Goal: Task Accomplishment & Management: Manage account settings

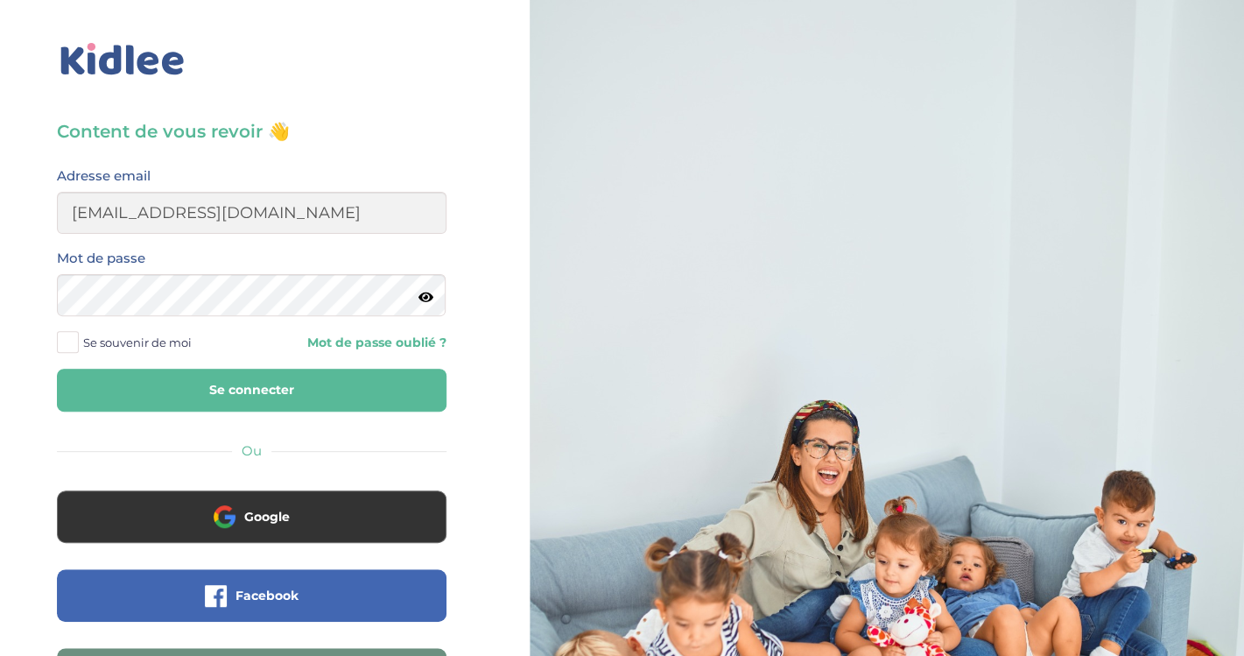
click at [75, 349] on span at bounding box center [68, 342] width 22 height 22
click at [0, 0] on input "Se souvenir de moi" at bounding box center [0, 0] width 0 height 0
click at [258, 398] on button "Se connecter" at bounding box center [252, 390] width 390 height 43
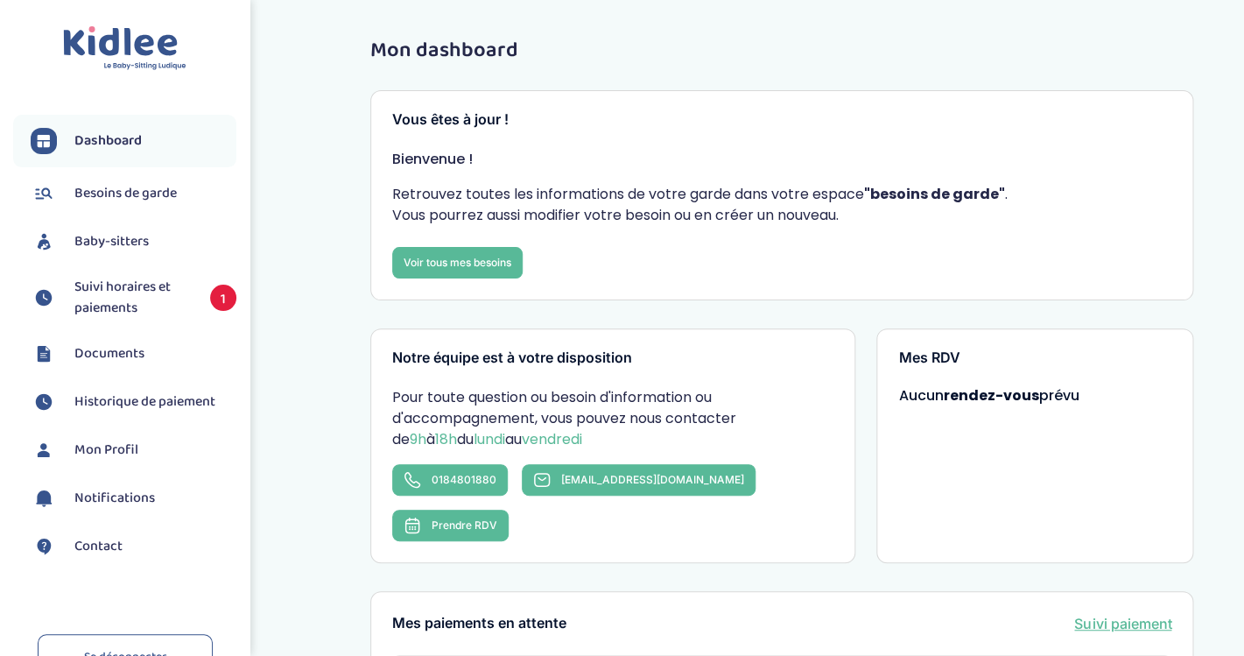
click at [125, 300] on span "Suivi horaires et paiements" at bounding box center [133, 298] width 118 height 42
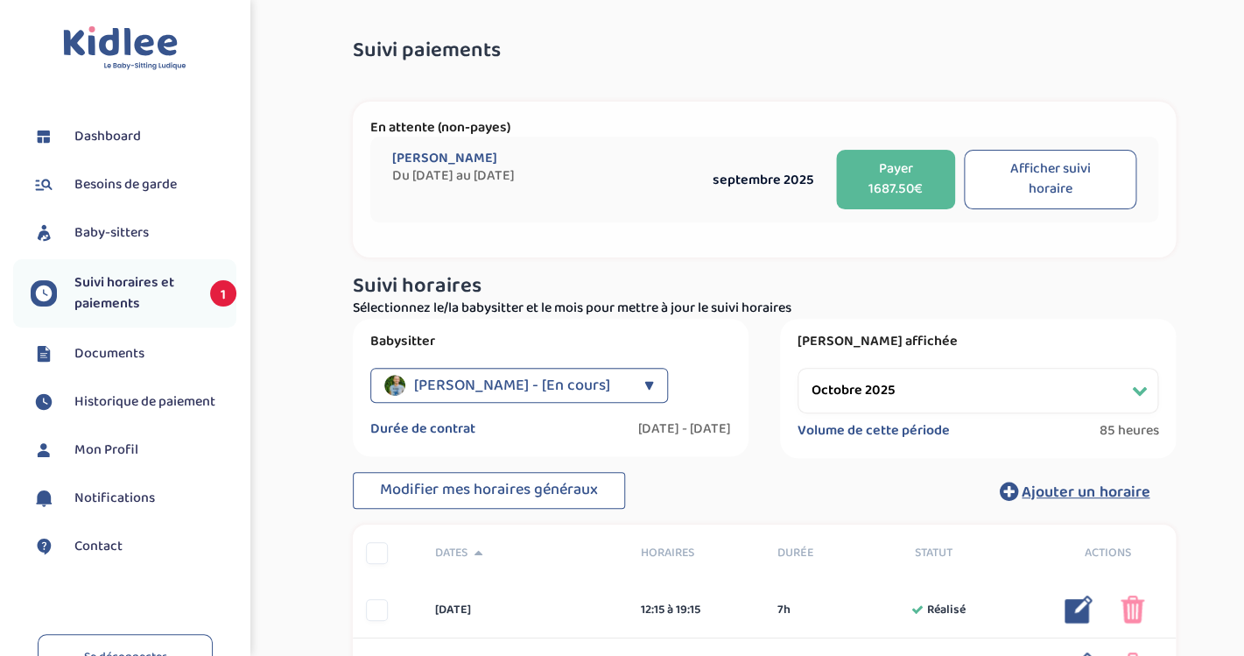
select select "septembre 2025"
click option "septembre 2025" at bounding box center [0, 0] width 0 height 0
click at [1062, 180] on button "Afficher suivi horaire" at bounding box center [1050, 180] width 173 height 60
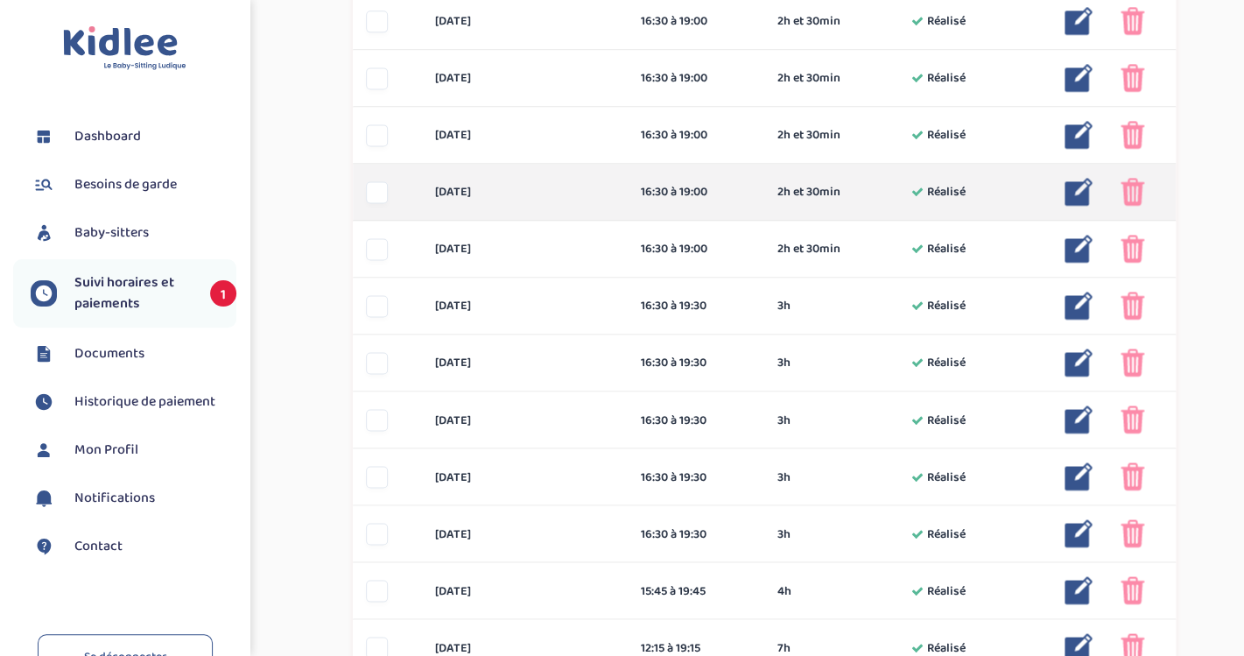
scroll to position [889, 0]
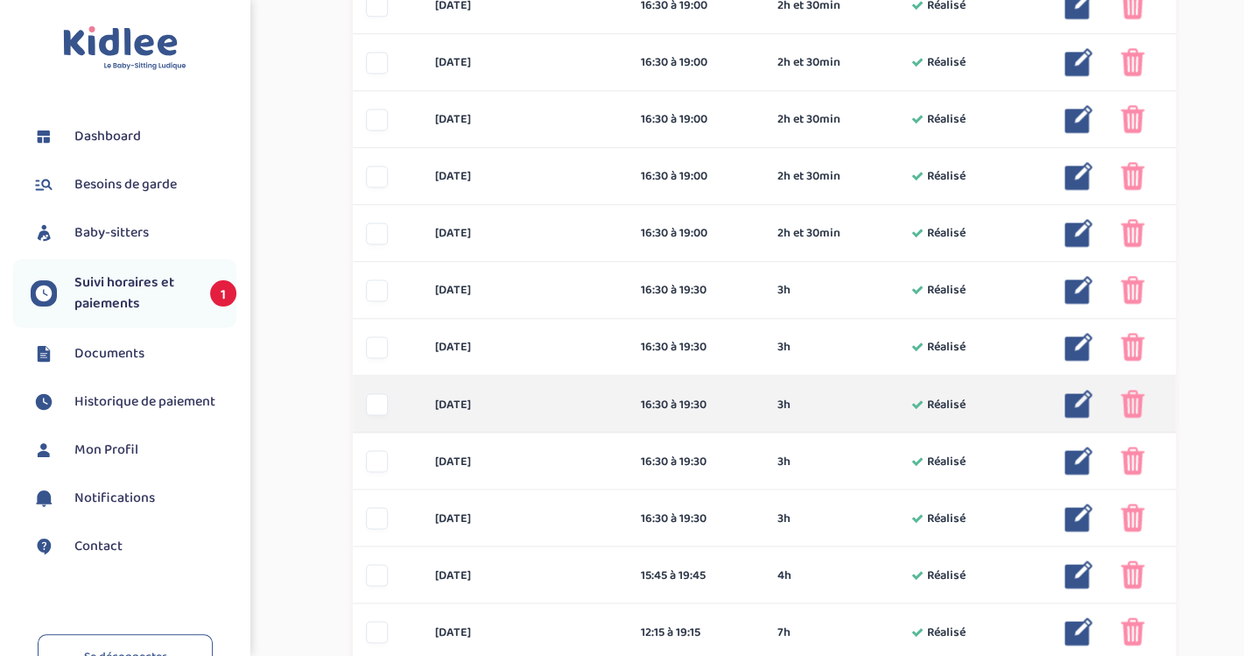
click at [1131, 402] on img at bounding box center [1133, 404] width 24 height 28
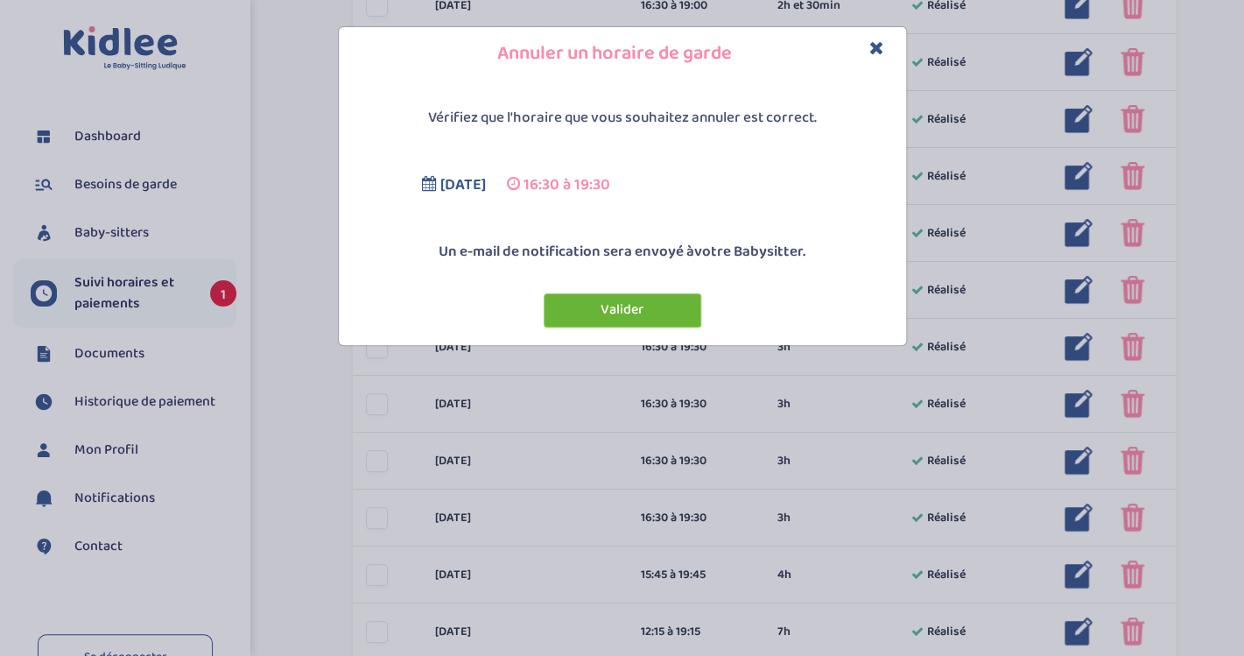
click at [644, 304] on button "Valider" at bounding box center [623, 310] width 158 height 34
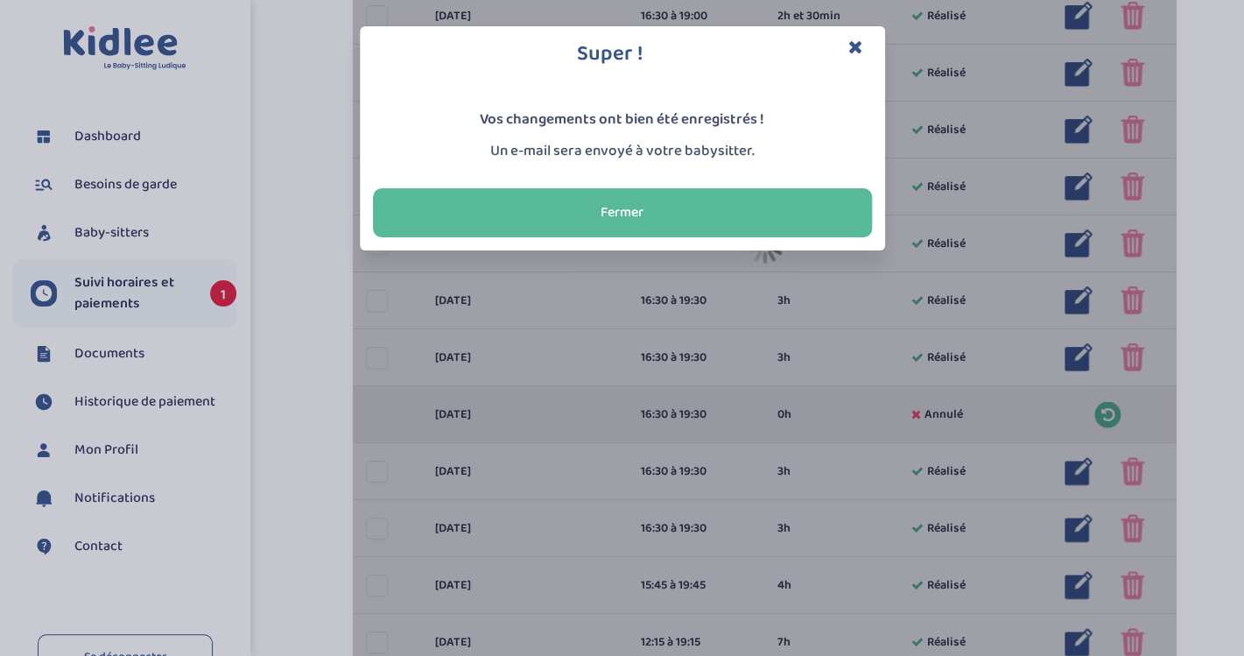
scroll to position [899, 0]
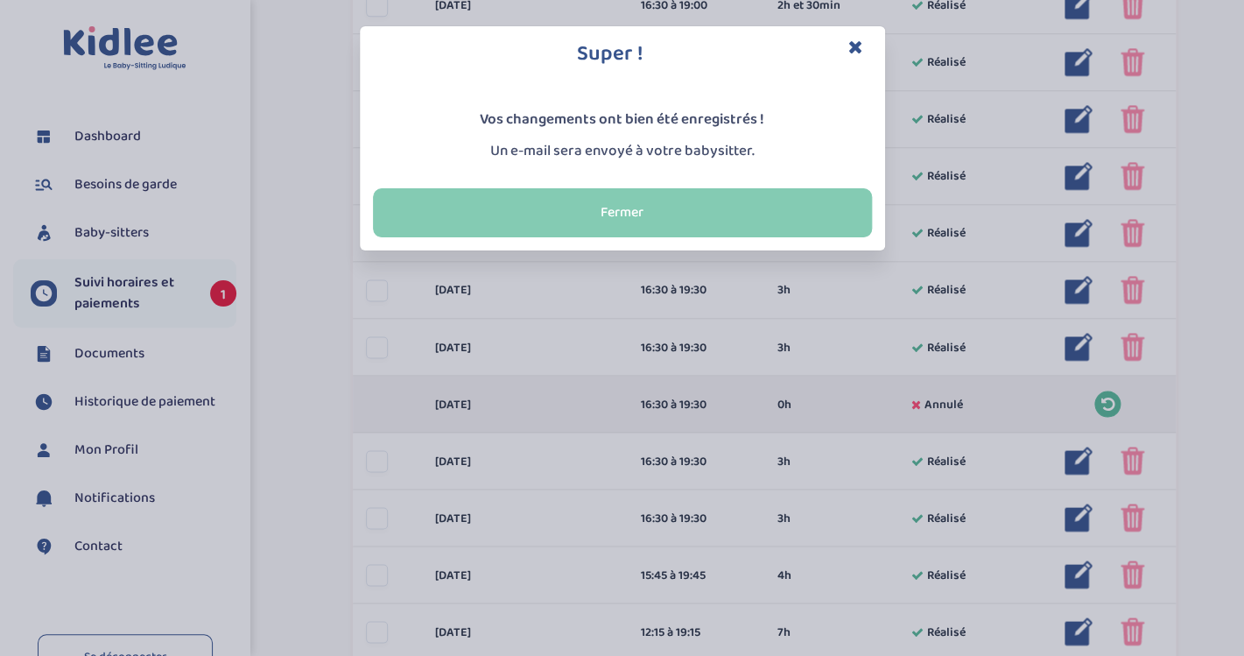
click at [648, 210] on button "Fermer" at bounding box center [622, 212] width 499 height 49
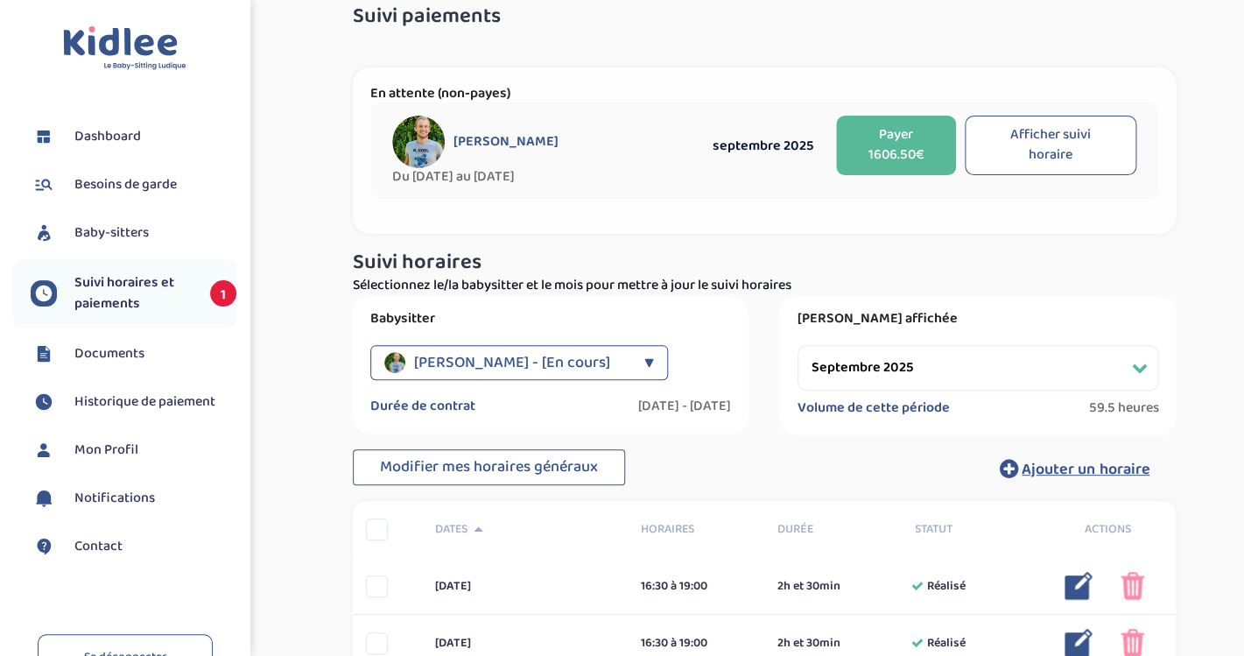
scroll to position [0, 0]
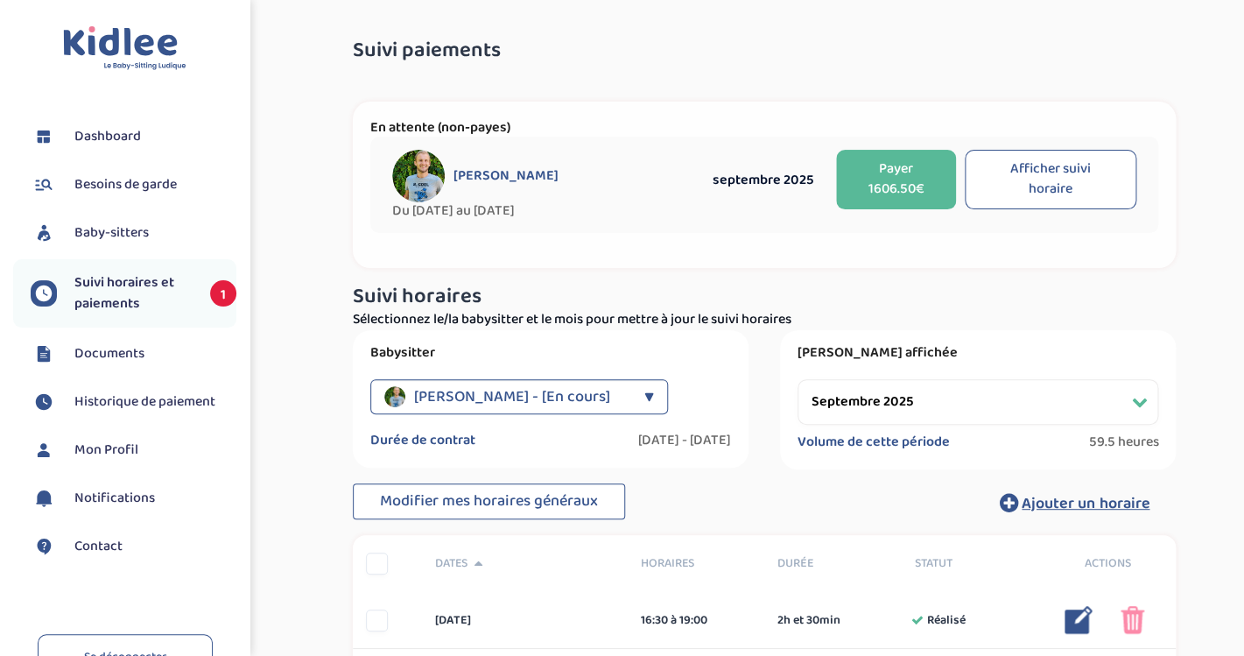
click at [892, 180] on button "Payer 1606.50€" at bounding box center [896, 180] width 120 height 60
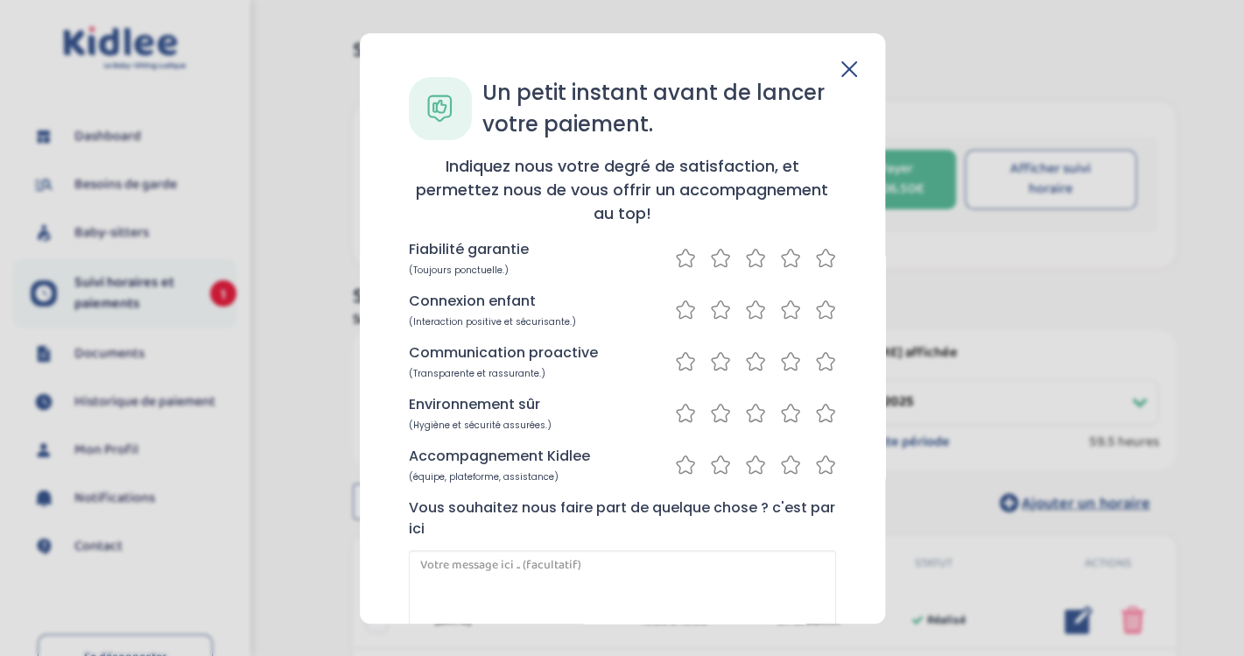
scroll to position [113, 0]
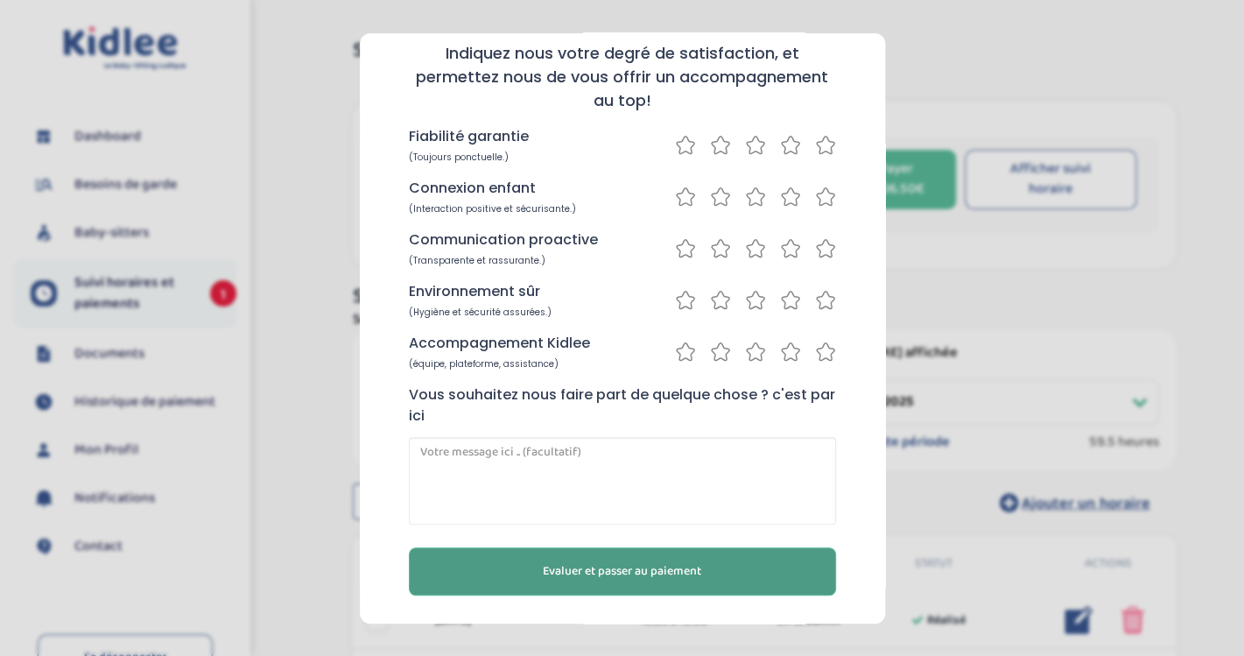
click at [654, 573] on span "Evaluer et passer au paiement" at bounding box center [622, 570] width 159 height 18
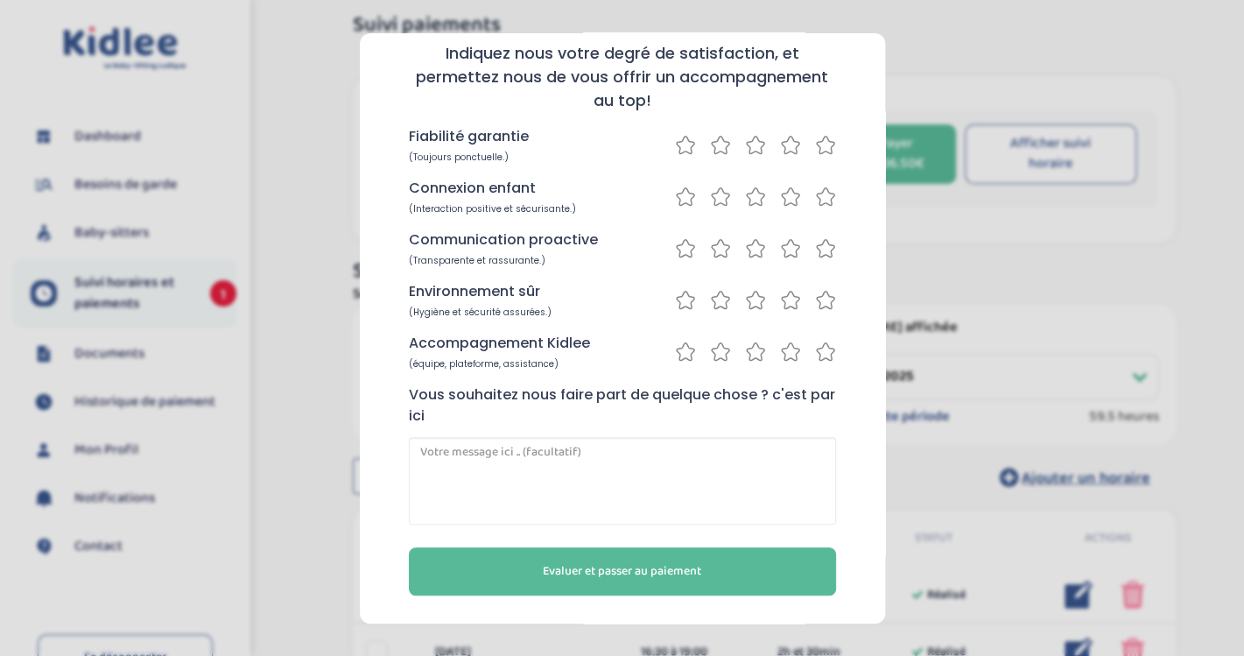
scroll to position [0, 0]
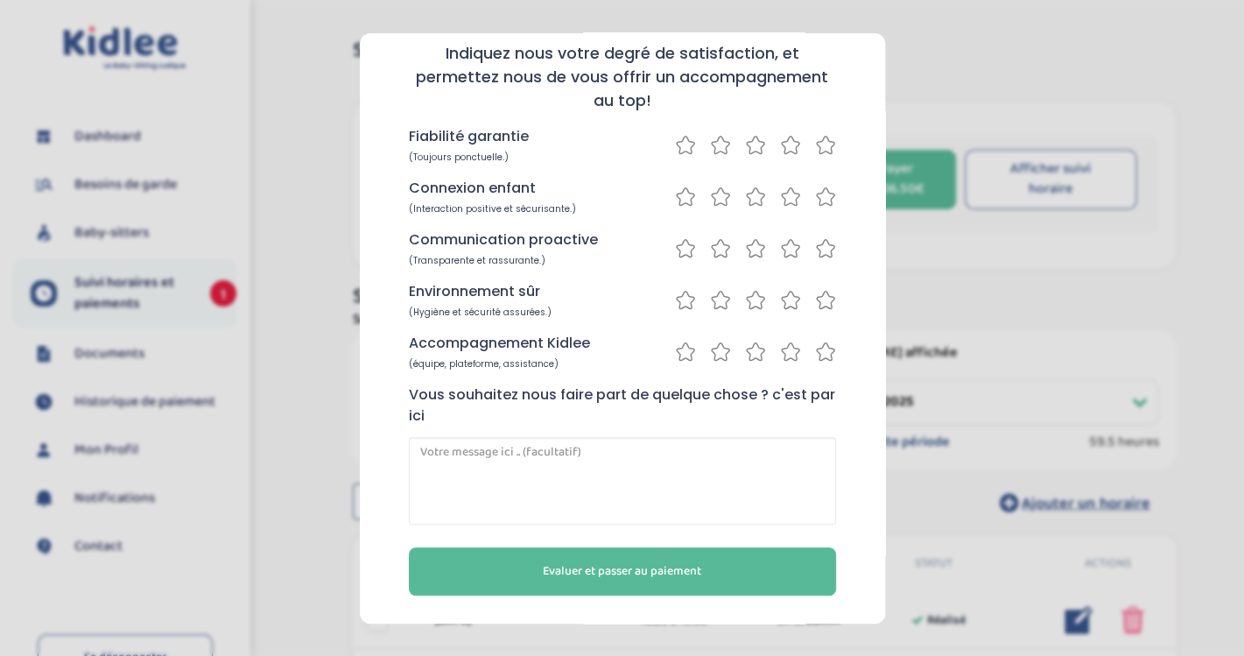
click at [763, 149] on icon at bounding box center [755, 144] width 21 height 22
click at [786, 196] on icon at bounding box center [790, 196] width 21 height 22
click at [784, 249] on icon at bounding box center [791, 248] width 18 height 18
click at [785, 300] on icon at bounding box center [790, 299] width 21 height 22
click at [793, 350] on icon at bounding box center [790, 351] width 21 height 22
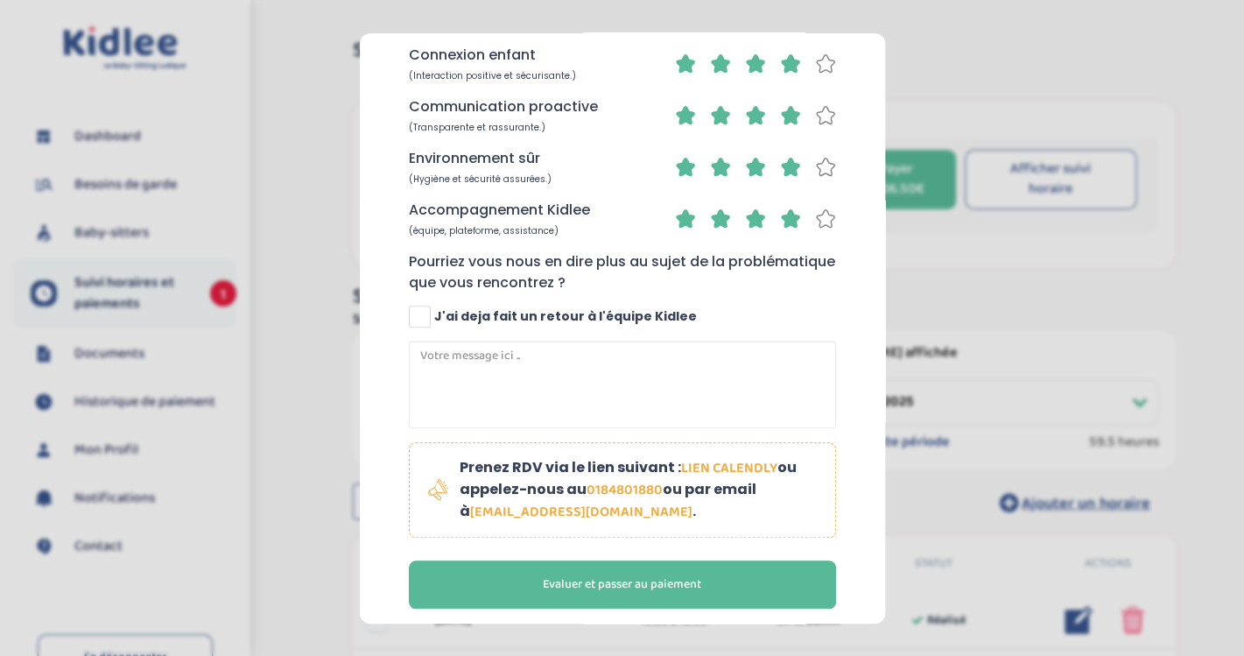
scroll to position [292, 0]
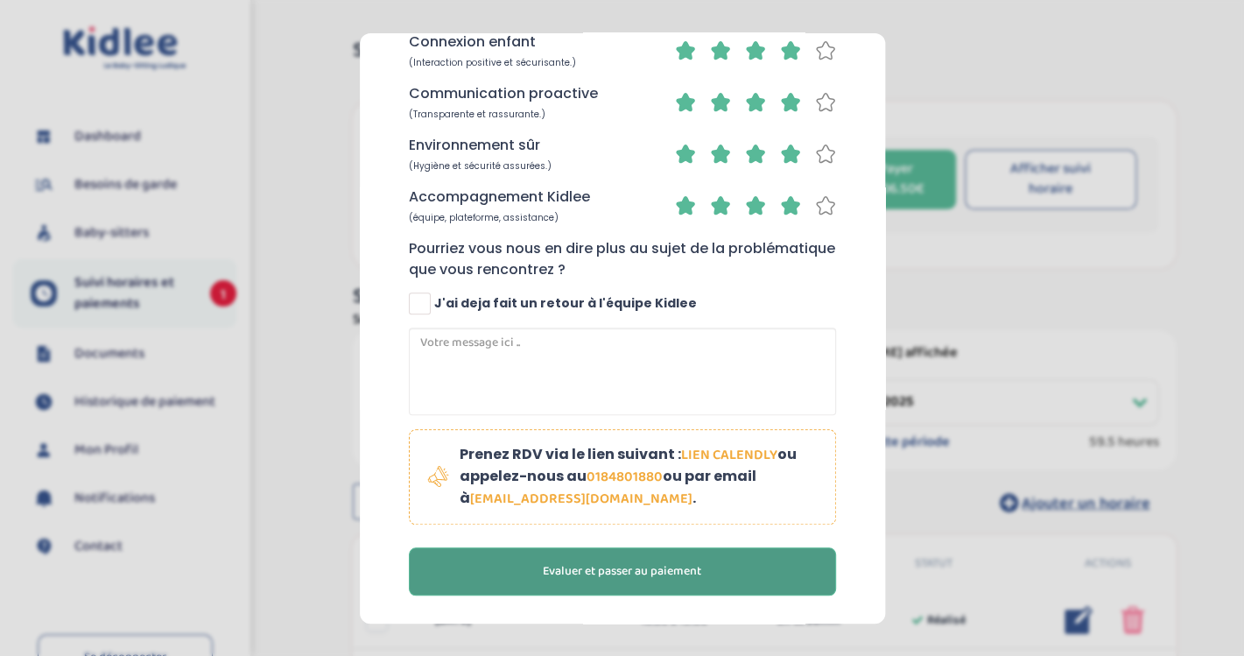
click at [631, 575] on span "Evaluer et passer au paiement" at bounding box center [622, 570] width 159 height 18
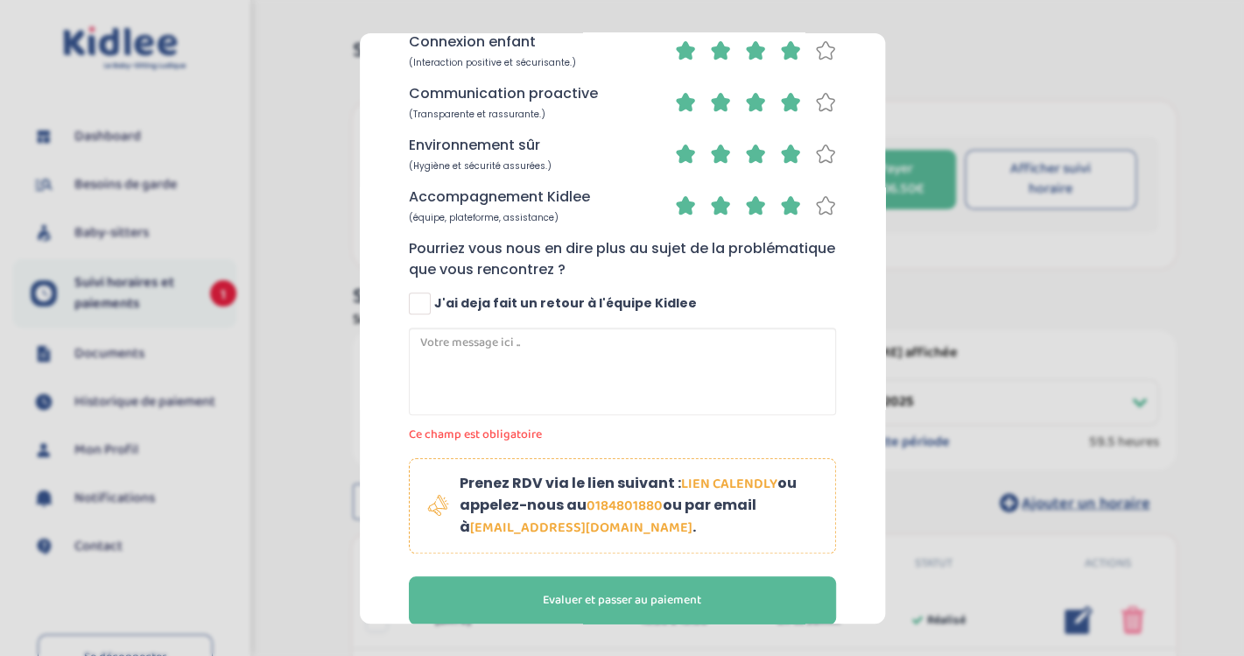
click at [414, 294] on span at bounding box center [420, 303] width 22 height 22
click at [416, 305] on input "J'ai deja fait un retour à l'équipe Kidlee" at bounding box center [421, 310] width 11 height 11
checkbox input "true"
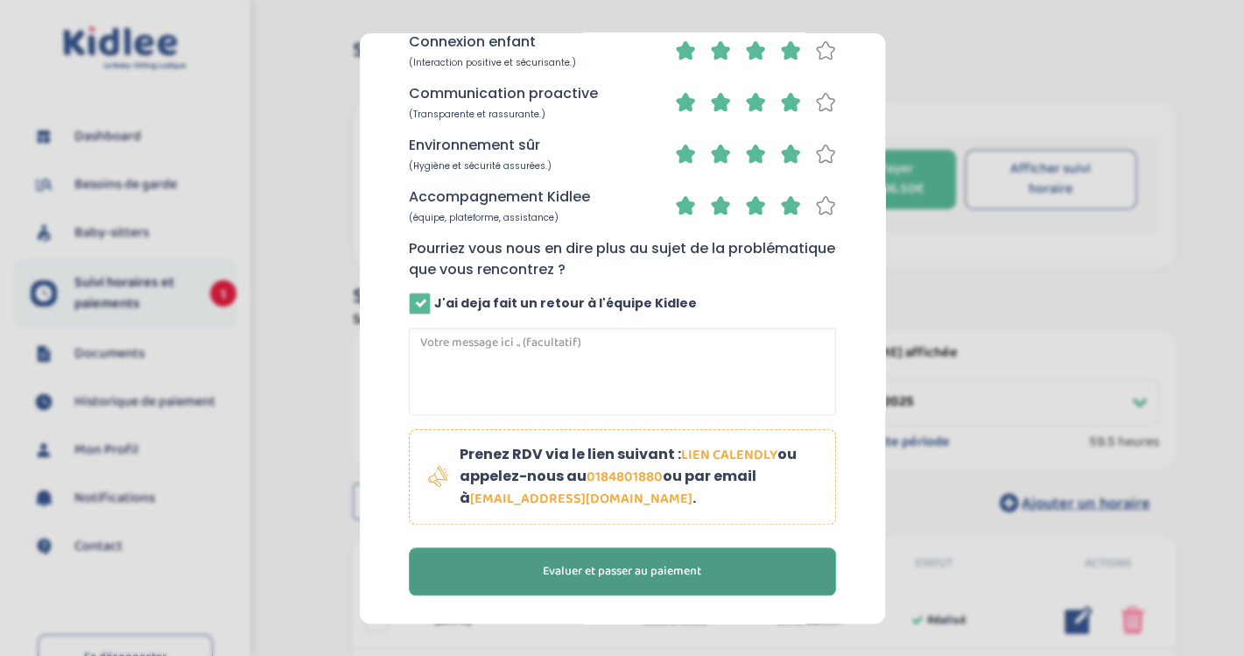
click at [629, 567] on span "Evaluer et passer au paiement" at bounding box center [622, 570] width 159 height 18
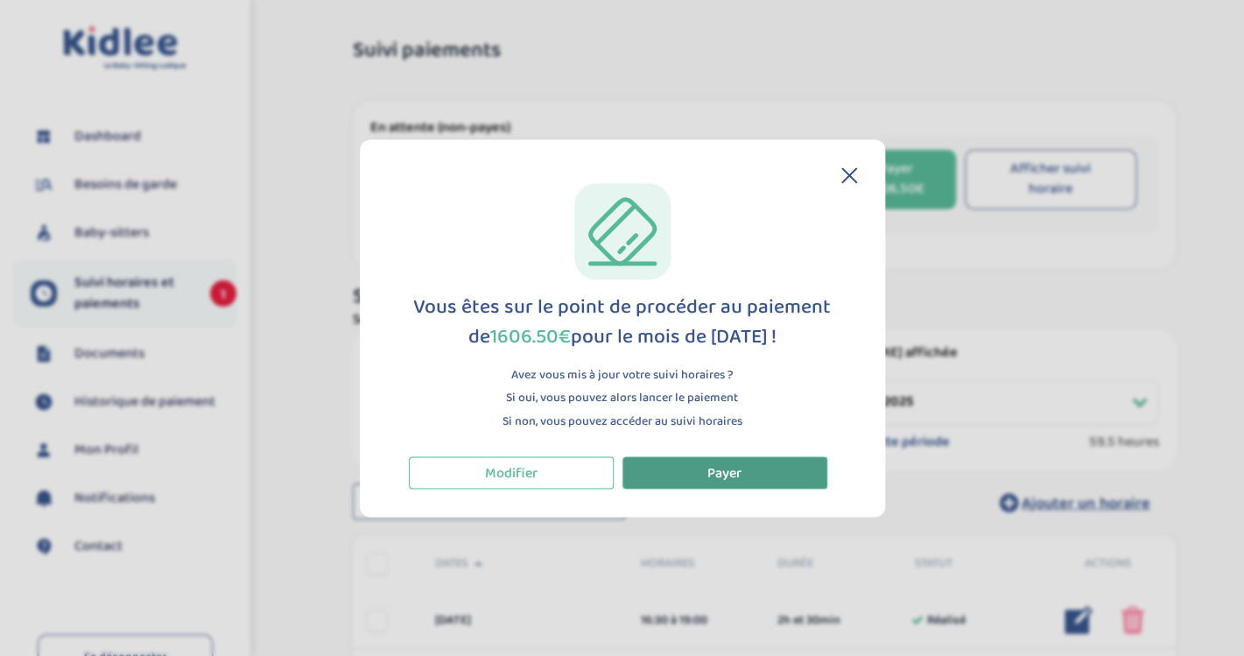
click at [714, 471] on span "Payer" at bounding box center [725, 473] width 34 height 22
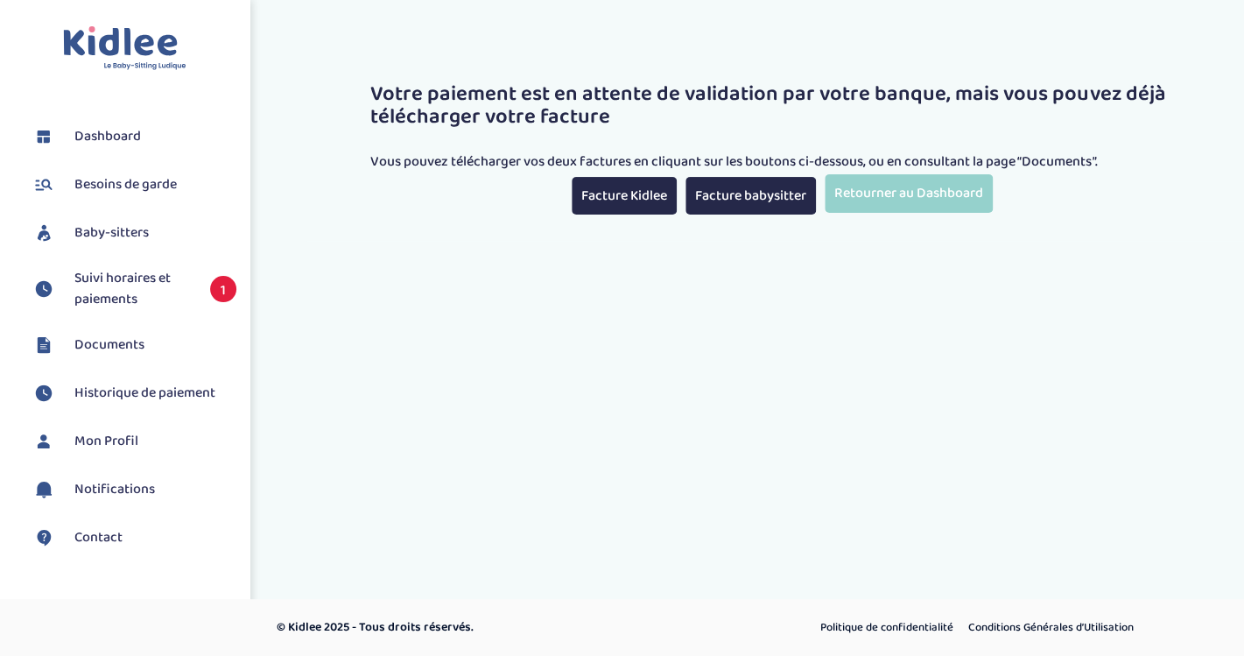
click at [119, 289] on span "Suivi horaires et paiements" at bounding box center [133, 289] width 118 height 42
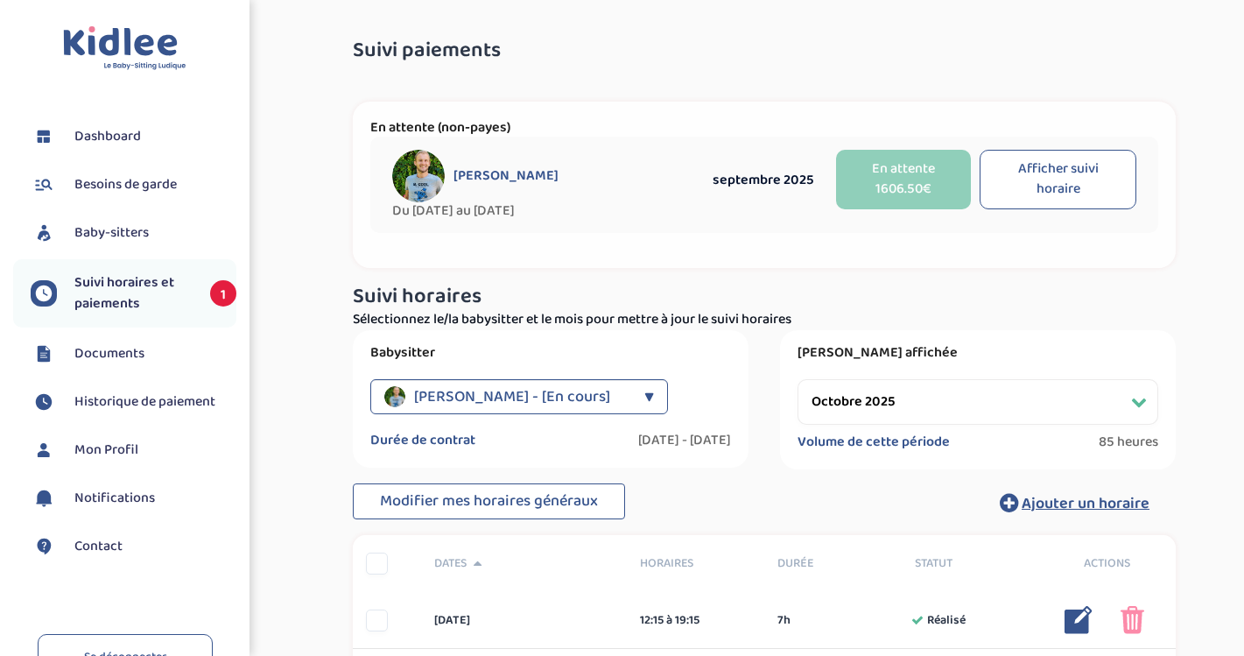
select select "octobre 2025"
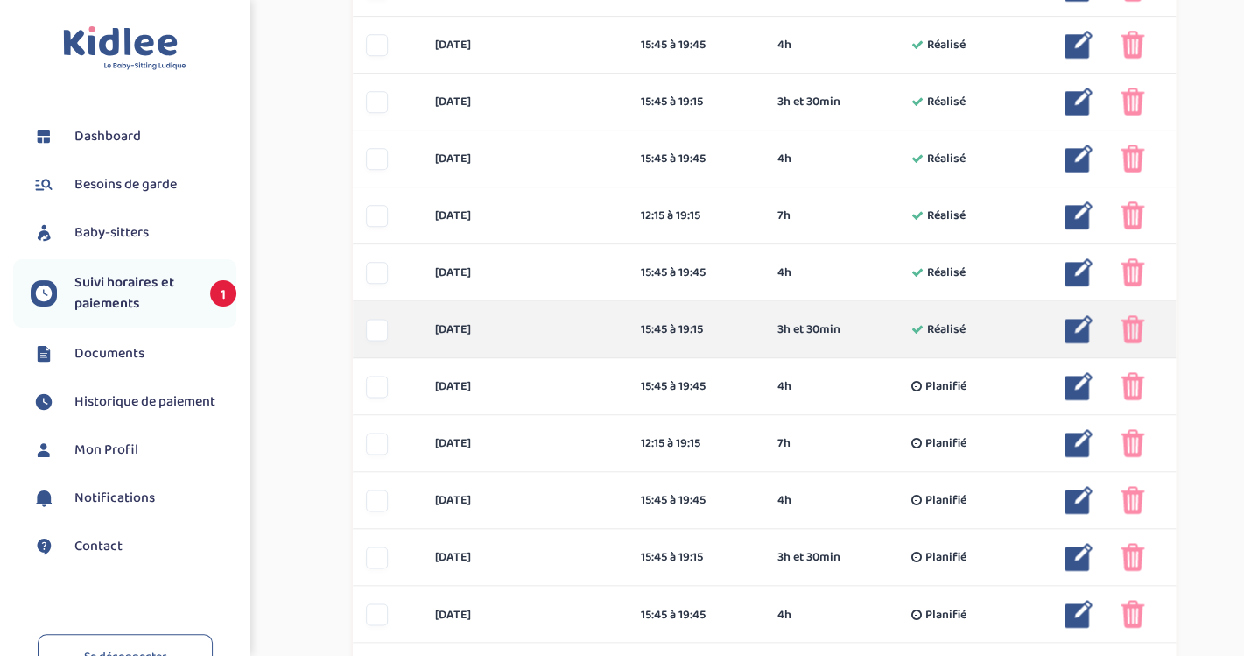
scroll to position [636, 0]
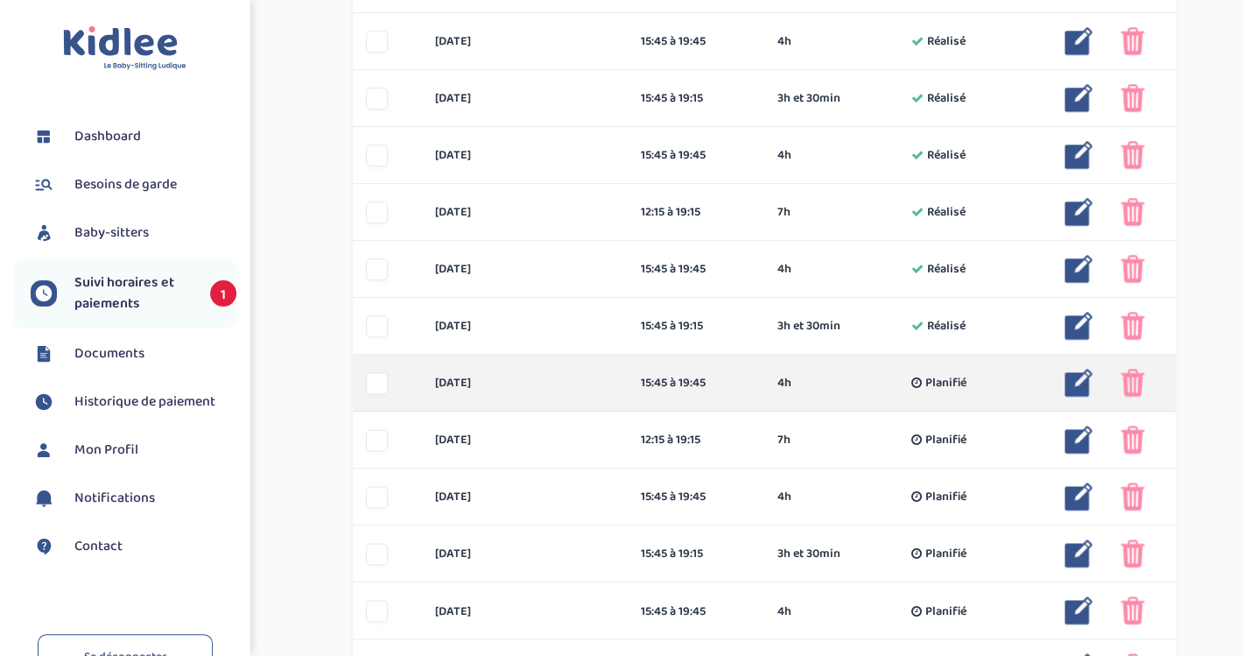
click at [1137, 384] on img at bounding box center [1133, 383] width 24 height 28
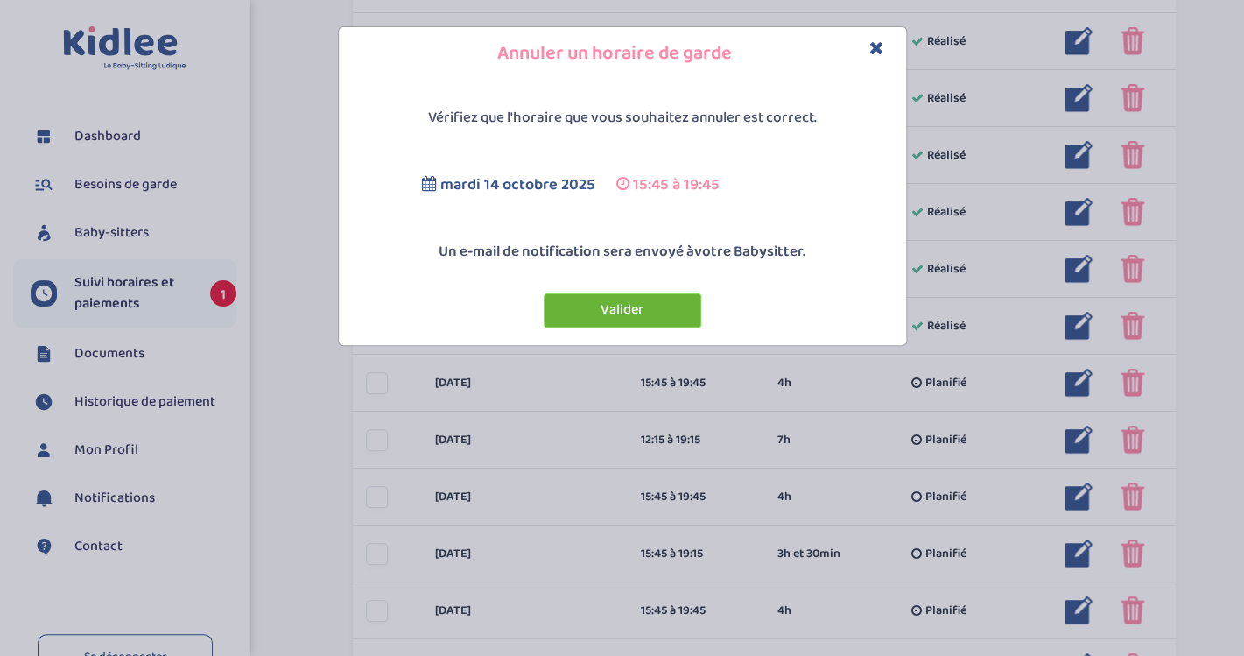
click at [616, 315] on button "Valider" at bounding box center [623, 310] width 158 height 34
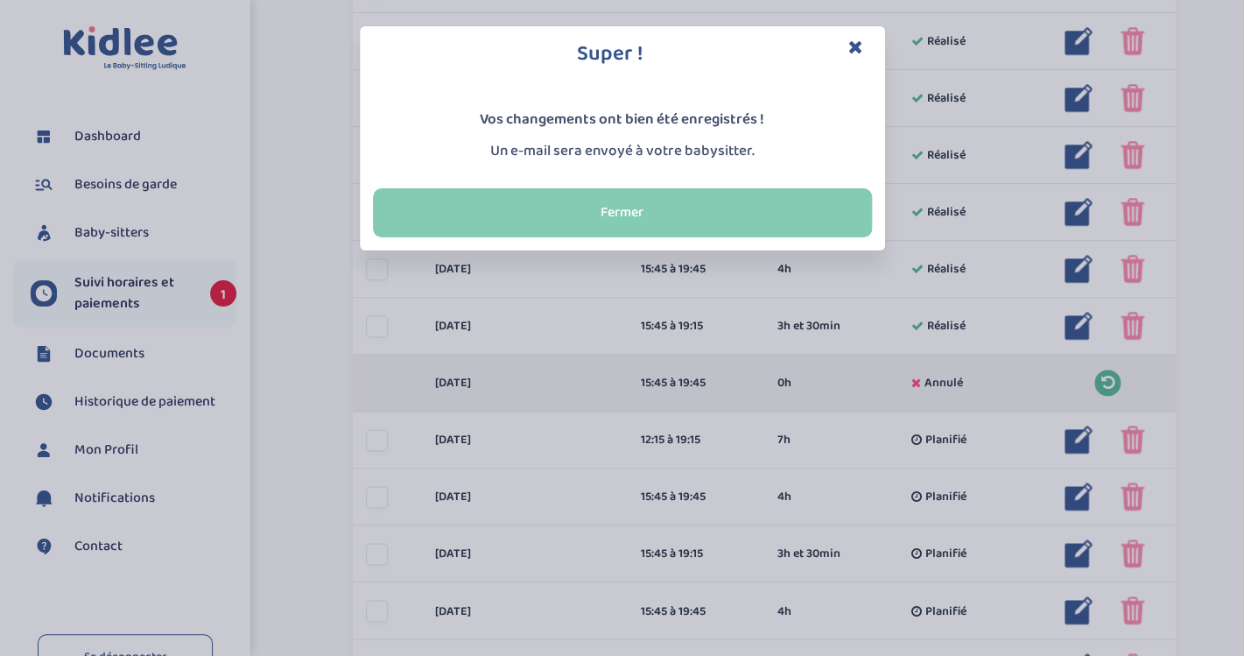
click at [624, 211] on button "Fermer" at bounding box center [622, 212] width 499 height 49
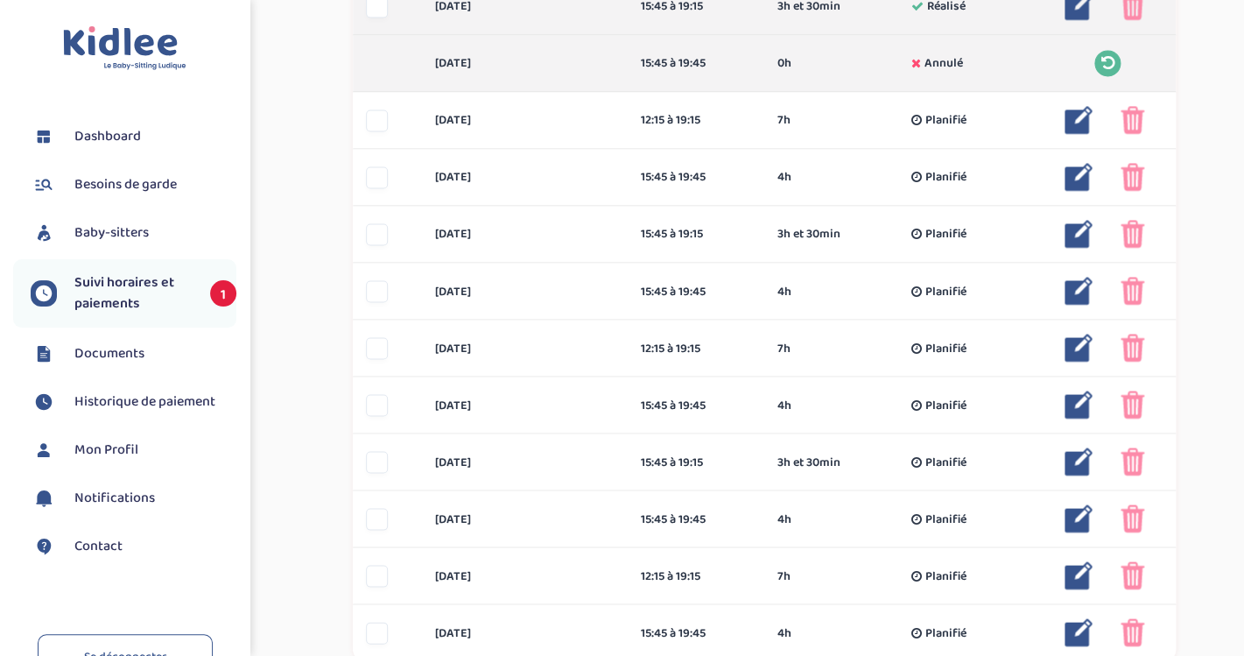
scroll to position [971, 0]
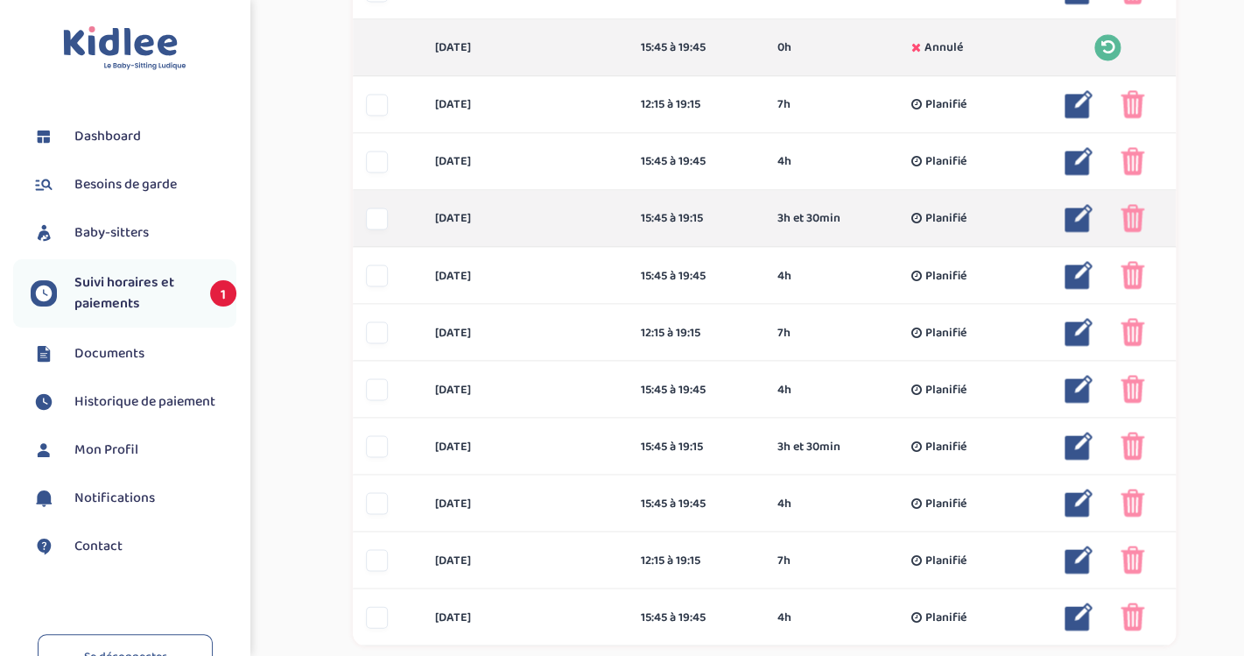
click at [1128, 212] on img at bounding box center [1133, 218] width 24 height 28
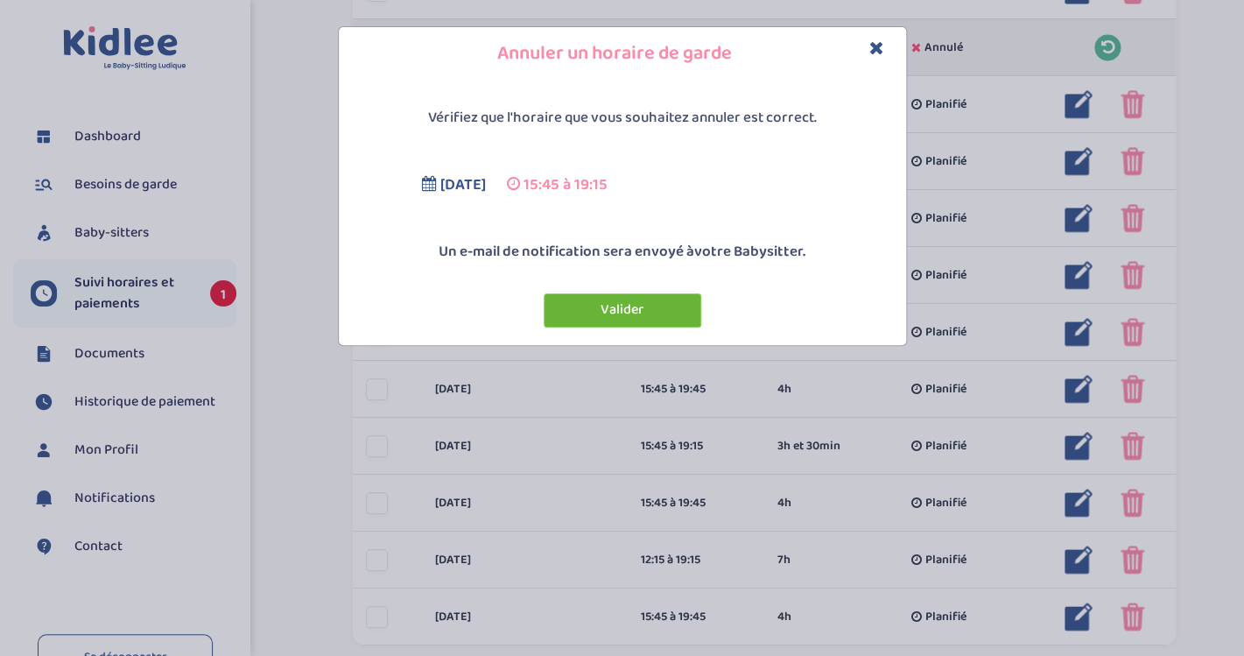
click at [637, 325] on button "Valider" at bounding box center [623, 310] width 158 height 34
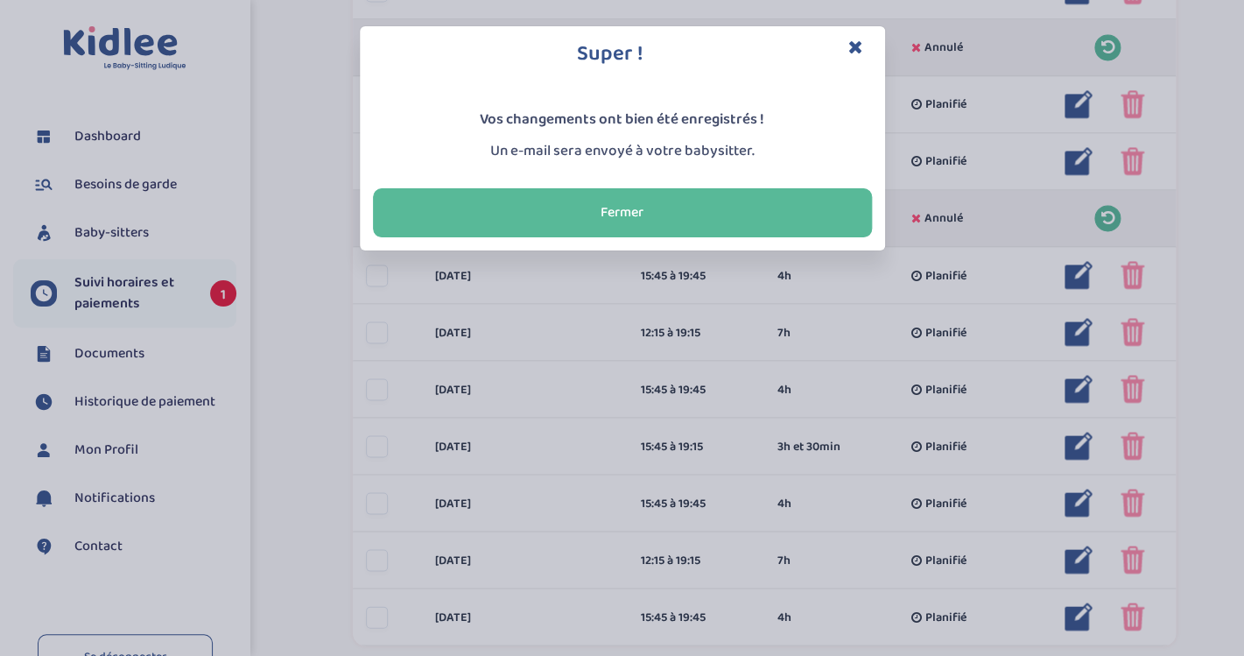
click at [1137, 272] on div "Super ! Vos changements ont bien été enregistrés ! Un e-mail sera envoyé à votr…" at bounding box center [622, 328] width 1244 height 656
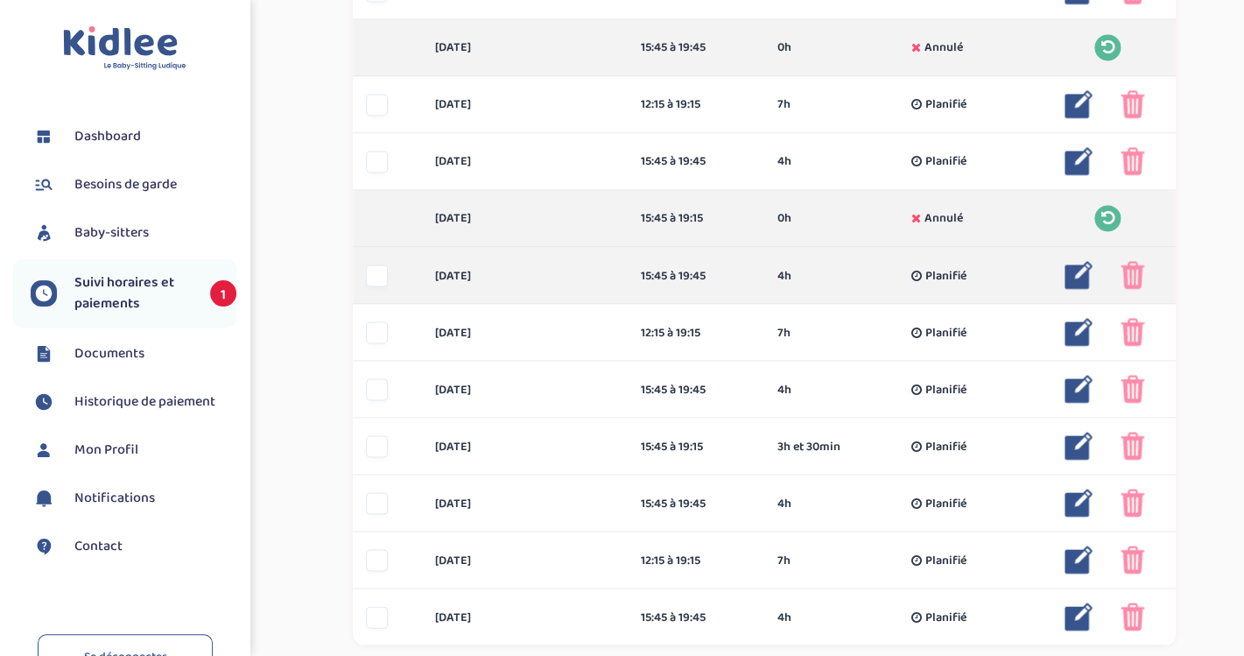
click at [1135, 283] on img at bounding box center [1133, 275] width 24 height 28
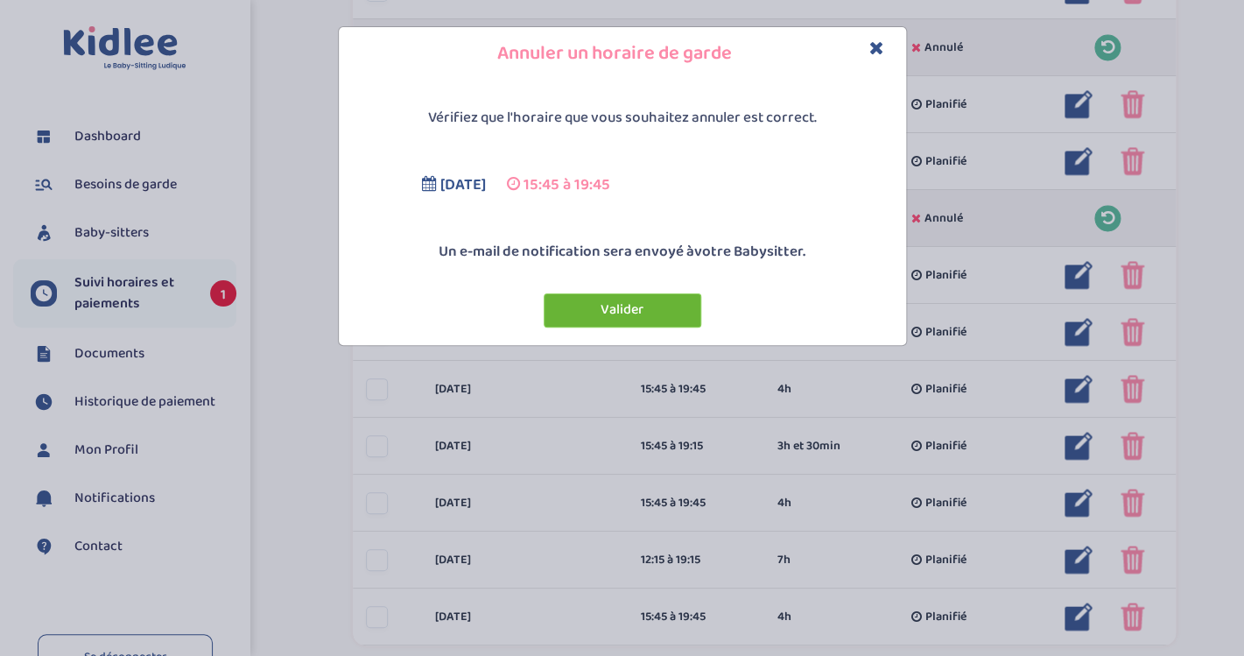
click at [685, 305] on button "Valider" at bounding box center [623, 310] width 158 height 34
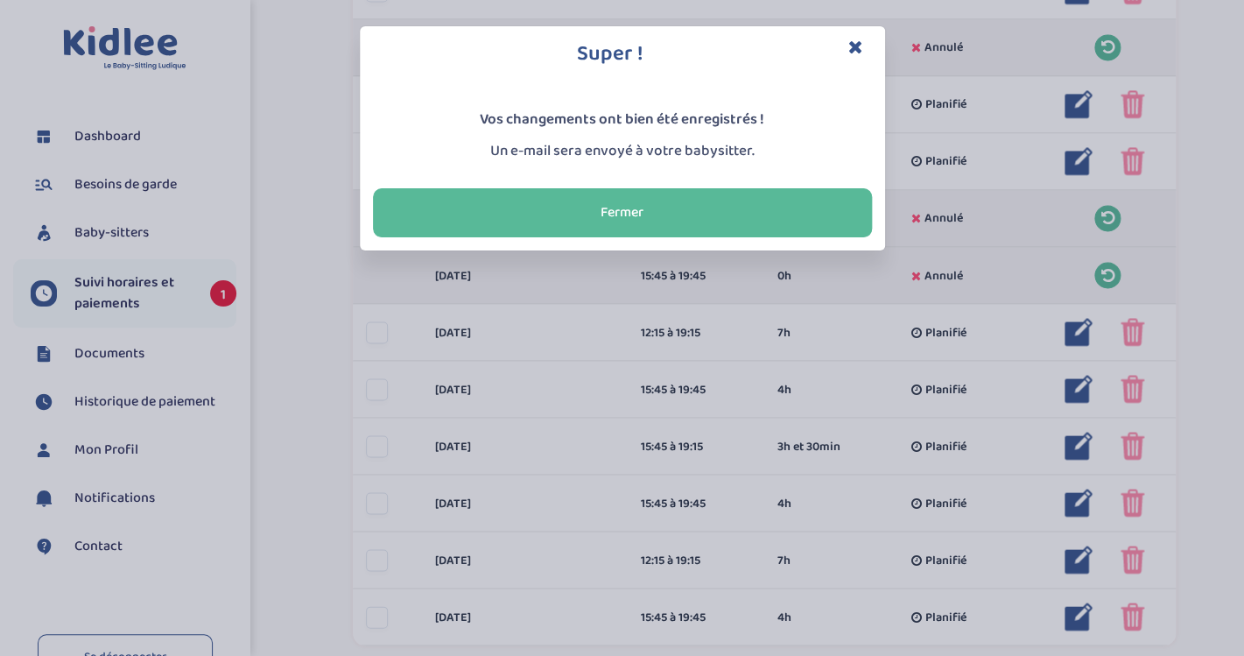
click at [1131, 334] on div "Super ! Vos changements ont bien été enregistrés ! Un e-mail sera envoyé à votr…" at bounding box center [622, 328] width 1244 height 656
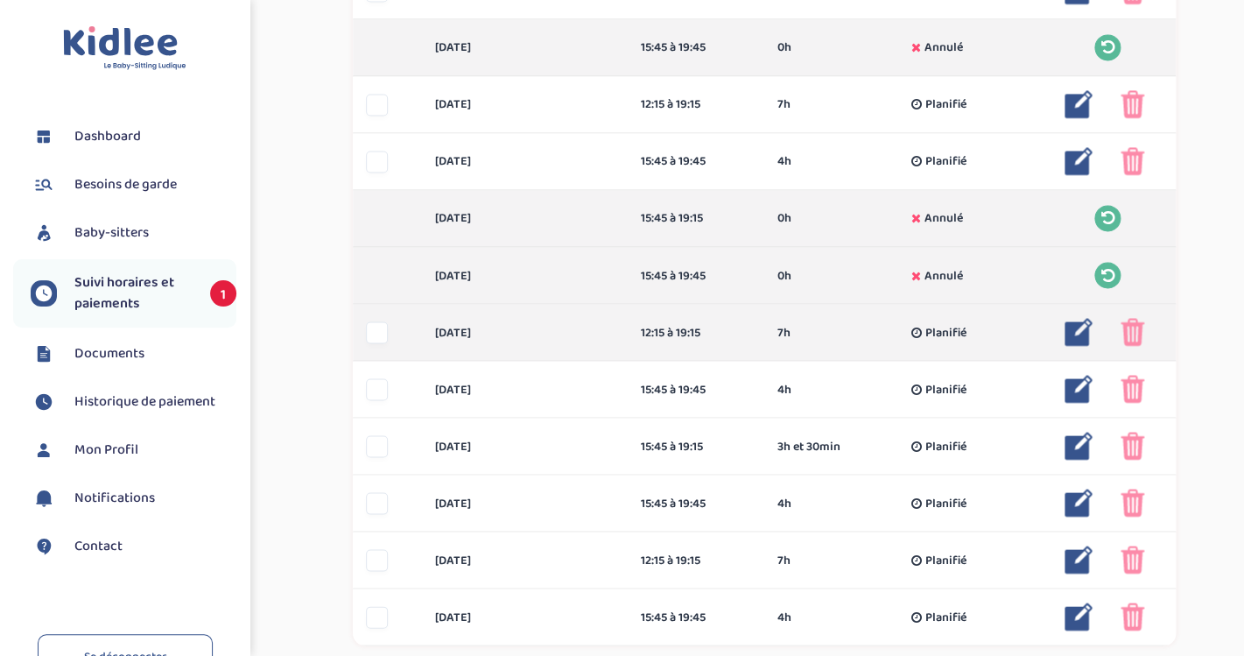
click at [1131, 336] on img at bounding box center [1133, 332] width 24 height 28
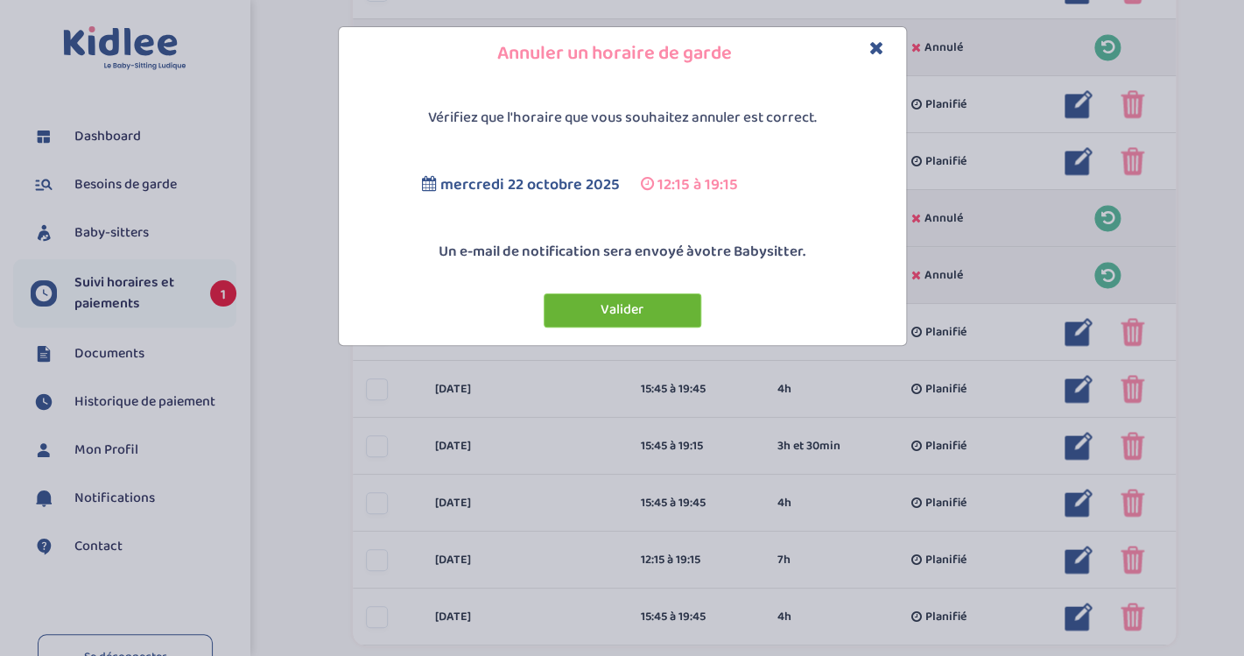
click at [652, 311] on button "Valider" at bounding box center [623, 310] width 158 height 34
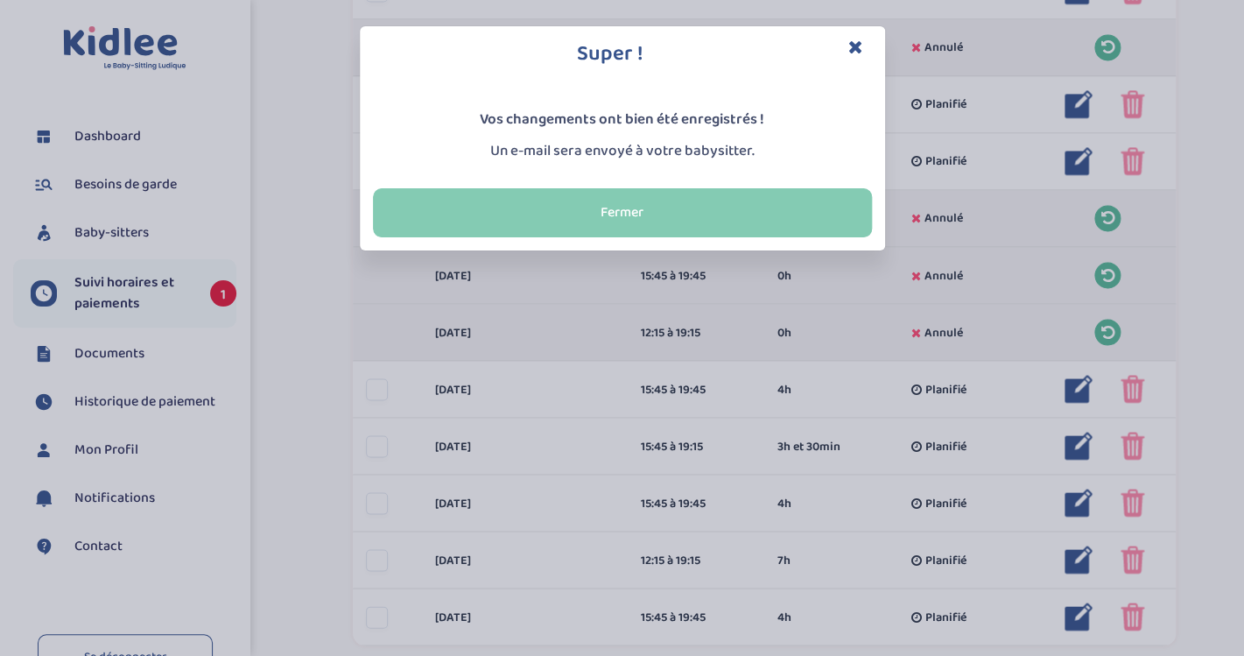
click at [730, 215] on button "Fermer" at bounding box center [622, 212] width 499 height 49
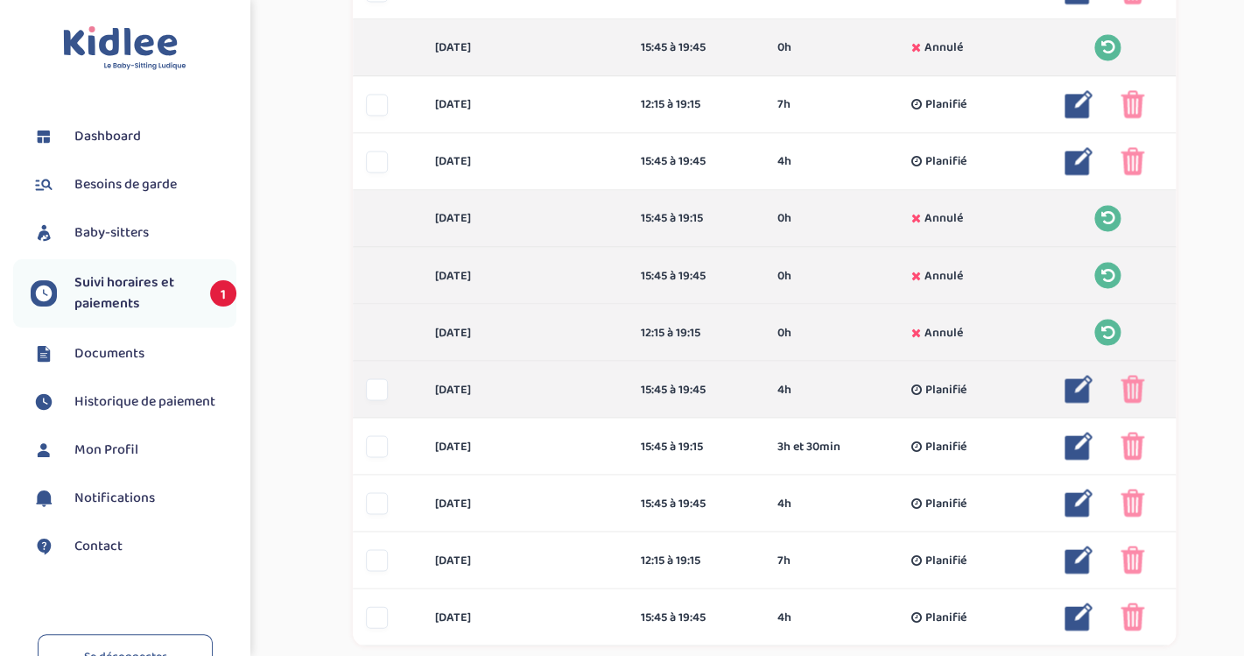
click at [1136, 393] on img at bounding box center [1133, 389] width 24 height 28
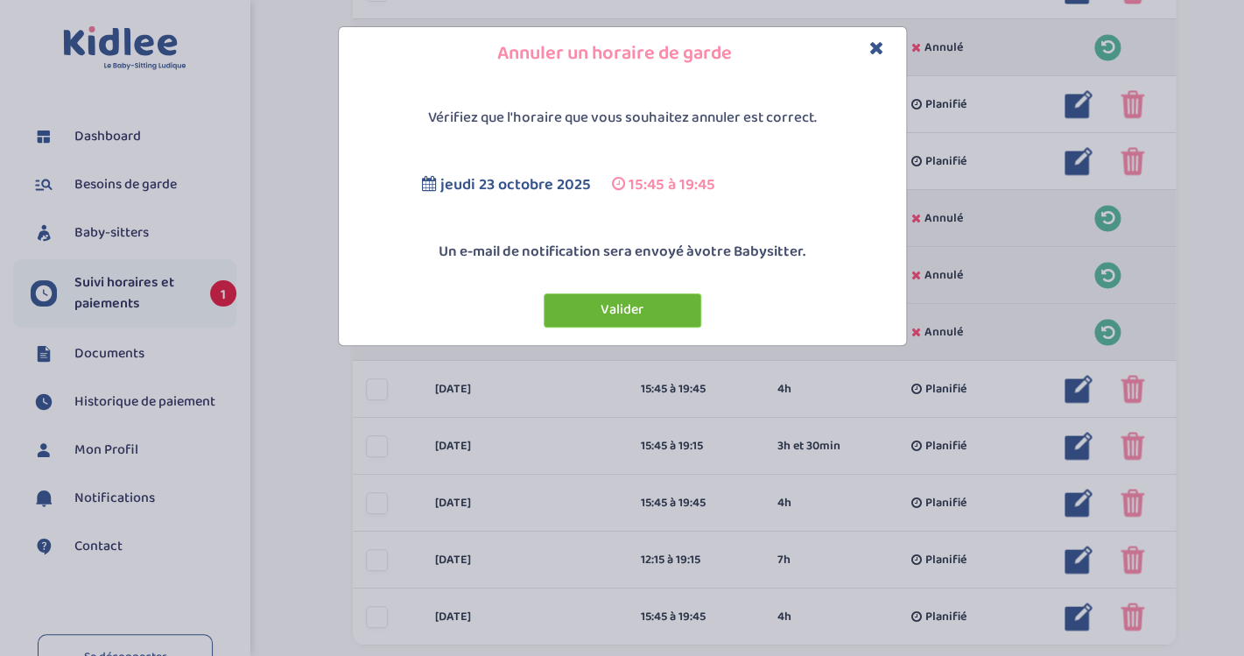
click at [660, 307] on button "Valider" at bounding box center [623, 310] width 158 height 34
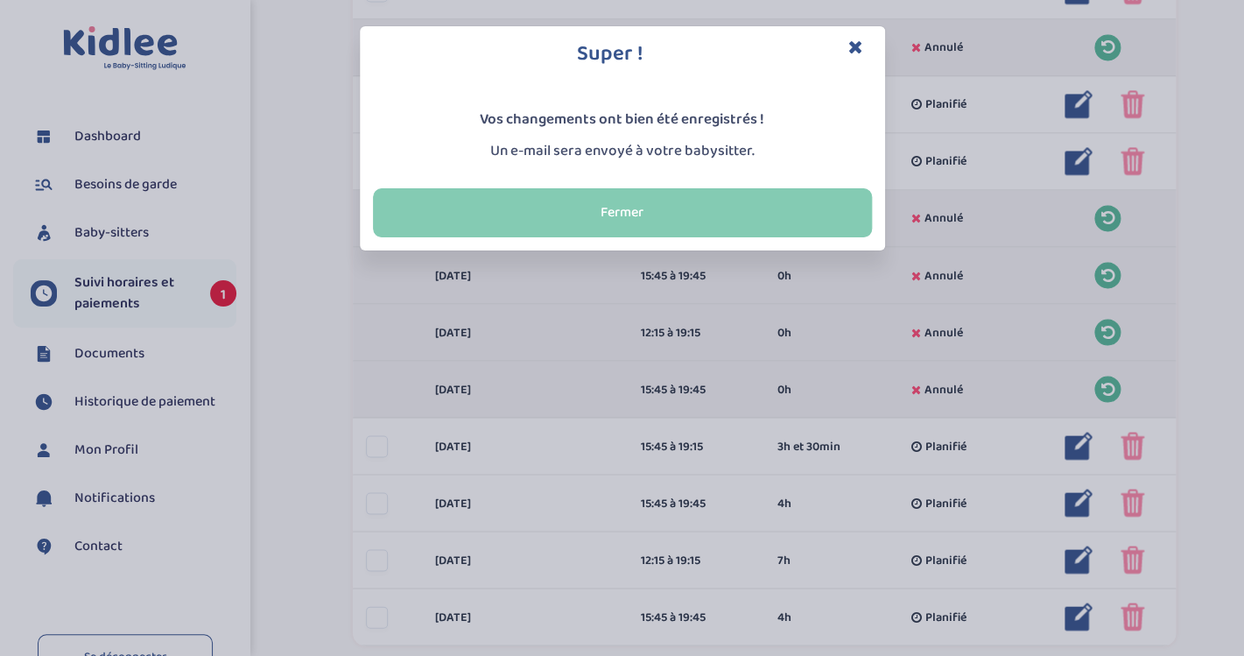
click at [619, 208] on button "Fermer" at bounding box center [622, 212] width 499 height 49
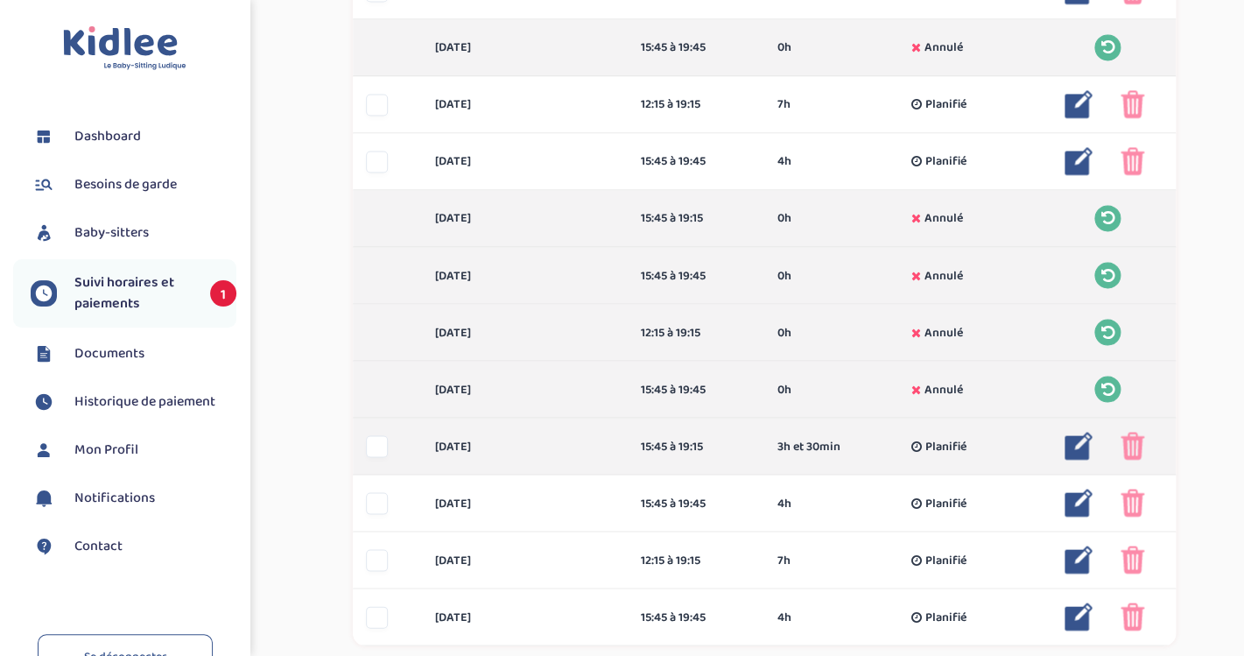
click at [375, 441] on div at bounding box center [377, 446] width 22 height 22
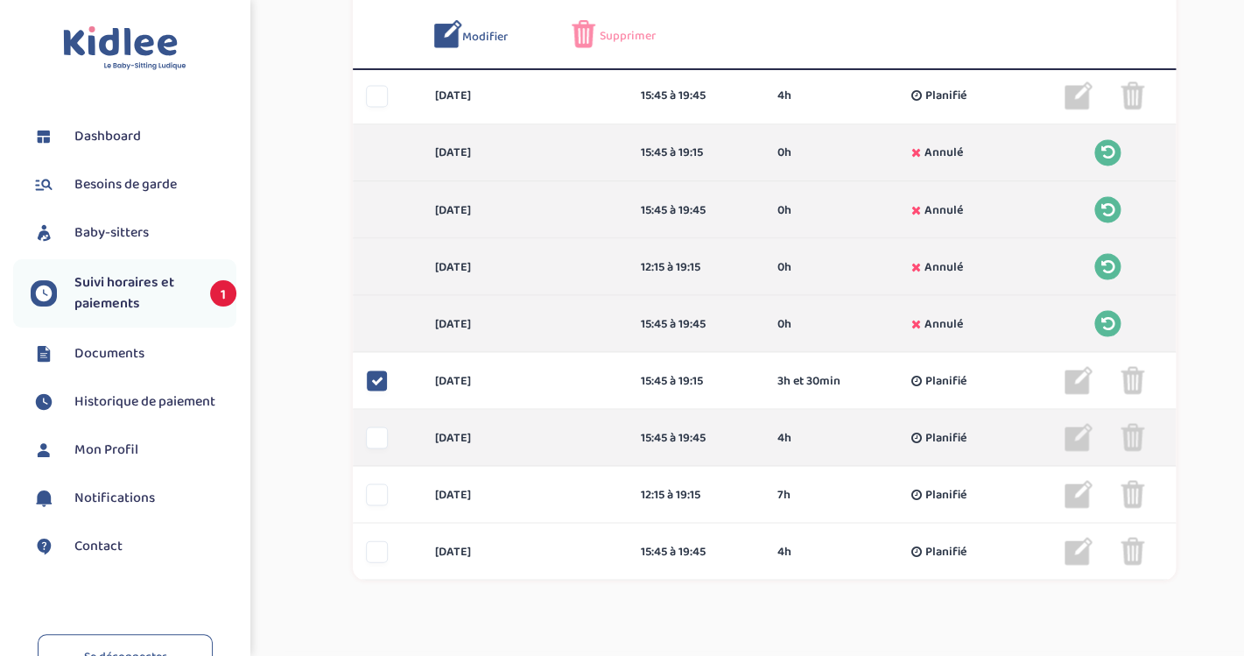
click at [372, 438] on div at bounding box center [377, 437] width 22 height 22
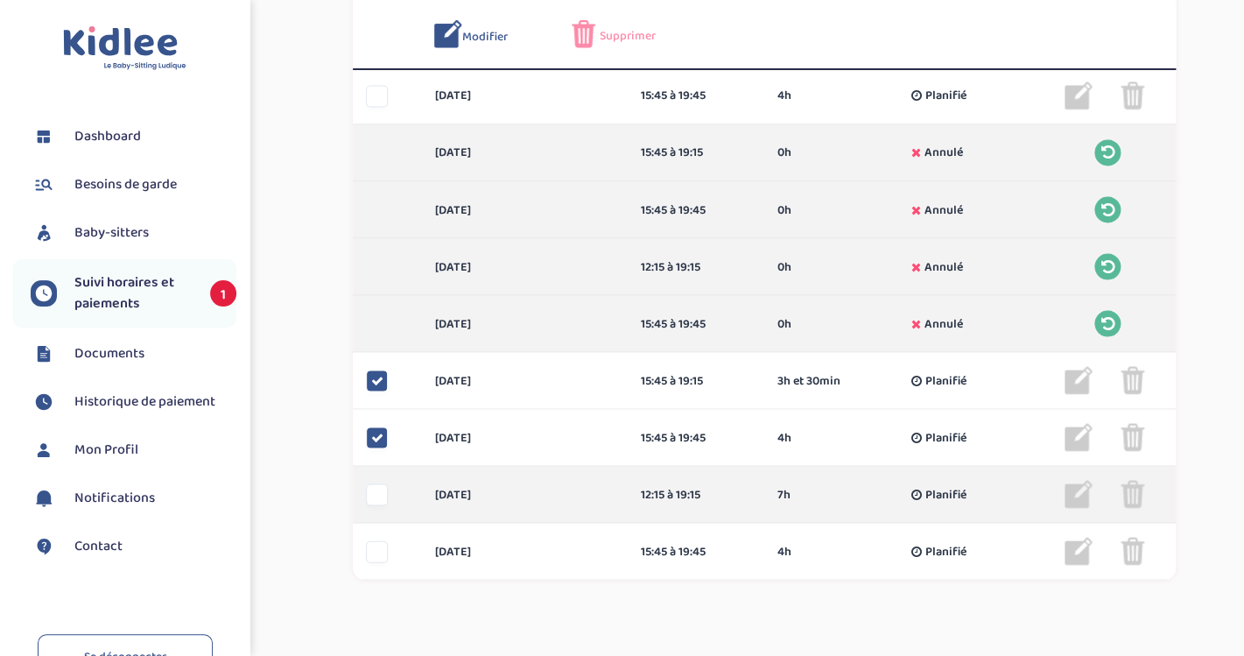
click at [370, 481] on div "[DATE] 12:15 à 19:15 7h Planifié 7h Planifié ... Modifier Supprimer" at bounding box center [764, 494] width 823 height 57
click at [377, 500] on div at bounding box center [377, 494] width 22 height 22
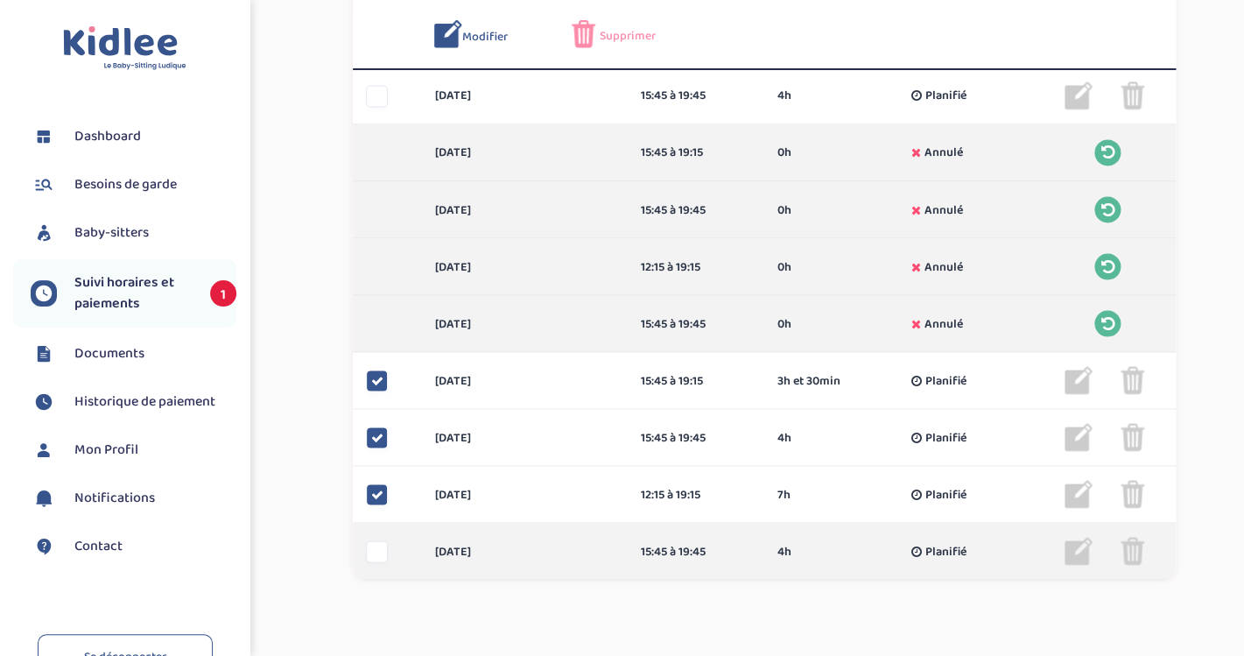
click at [374, 551] on div at bounding box center [377, 551] width 22 height 22
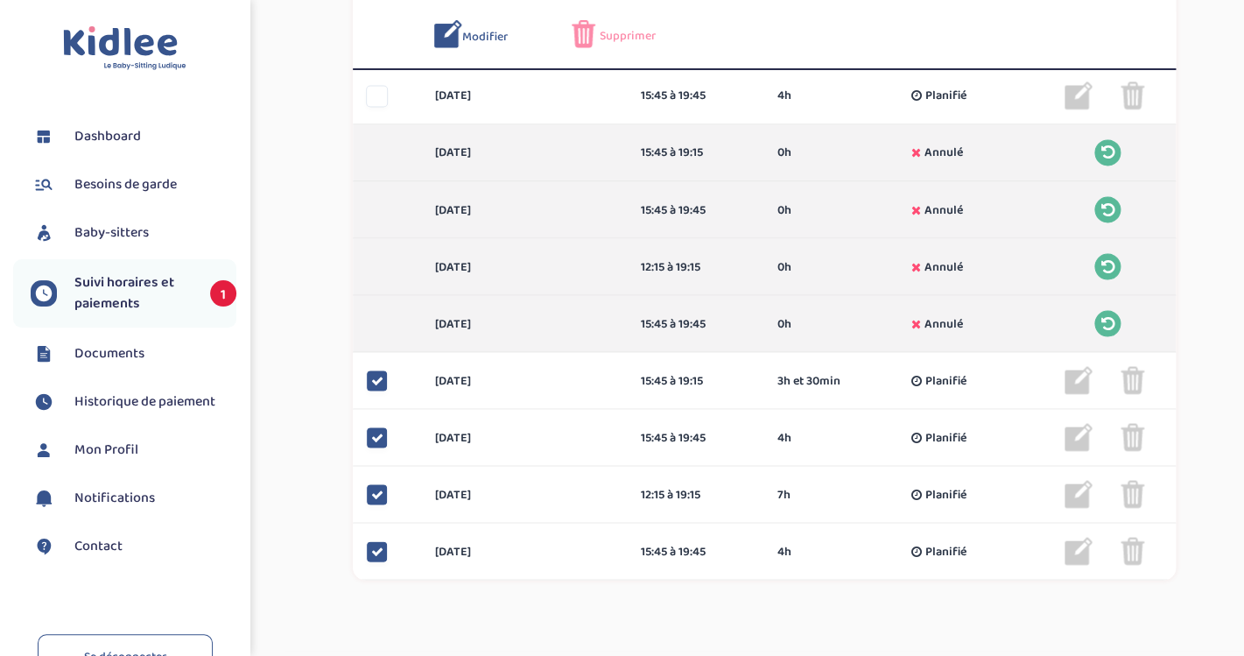
click at [606, 33] on span "Supprimer" at bounding box center [628, 36] width 56 height 18
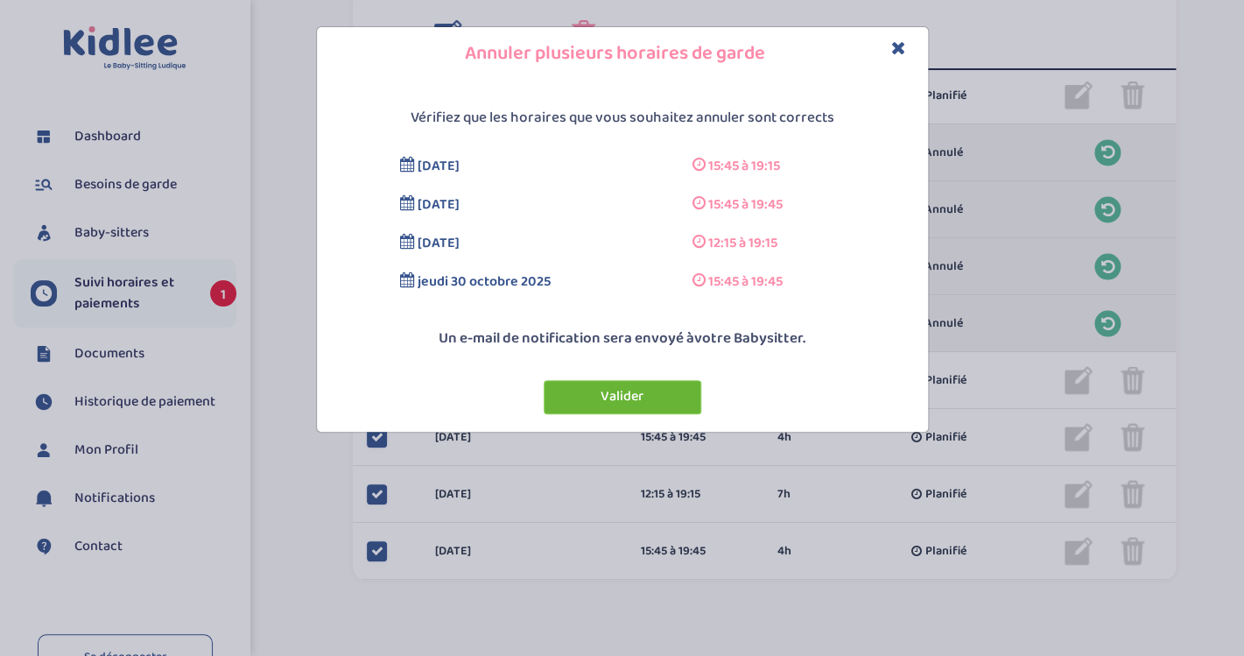
click at [667, 395] on button "Valider" at bounding box center [623, 397] width 158 height 34
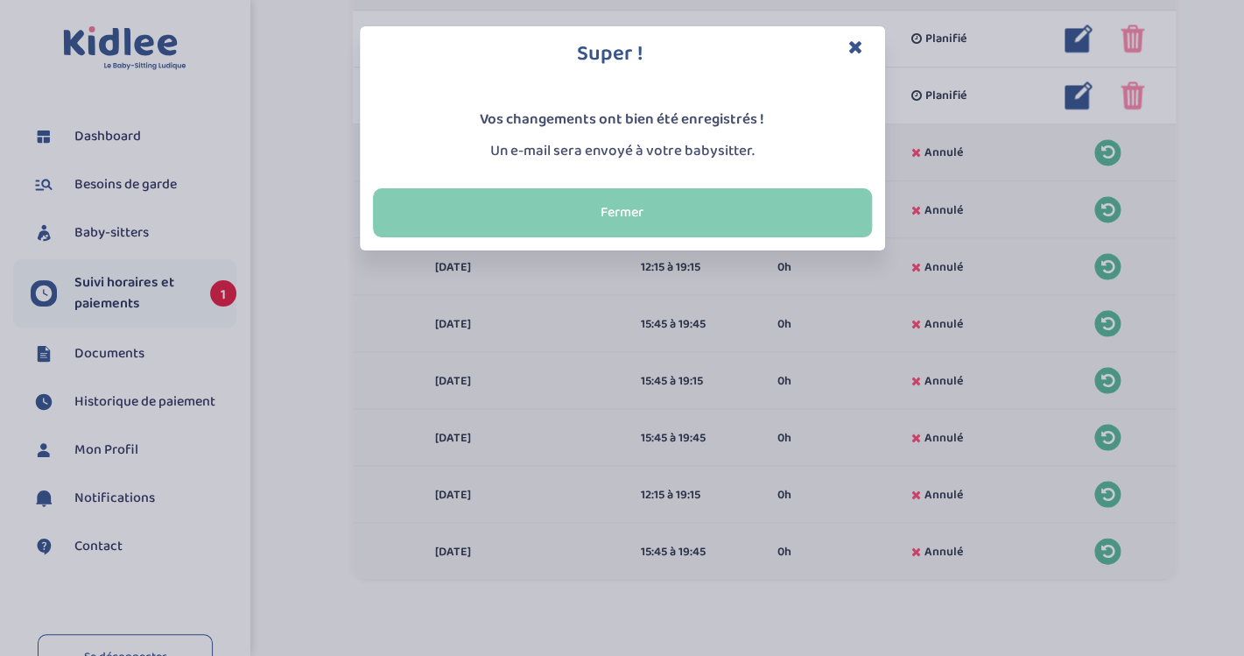
click at [672, 197] on button "Fermer" at bounding box center [622, 212] width 499 height 49
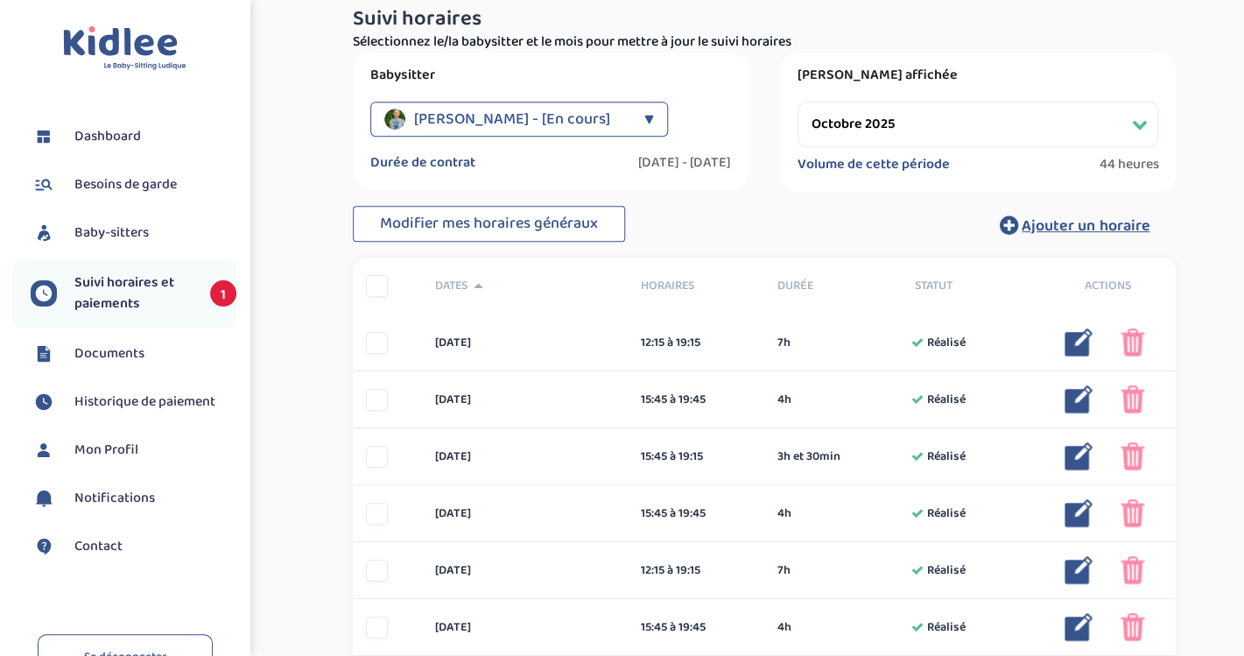
scroll to position [277, 0]
click at [1071, 229] on span "Ajouter un horaire" at bounding box center [1086, 227] width 128 height 25
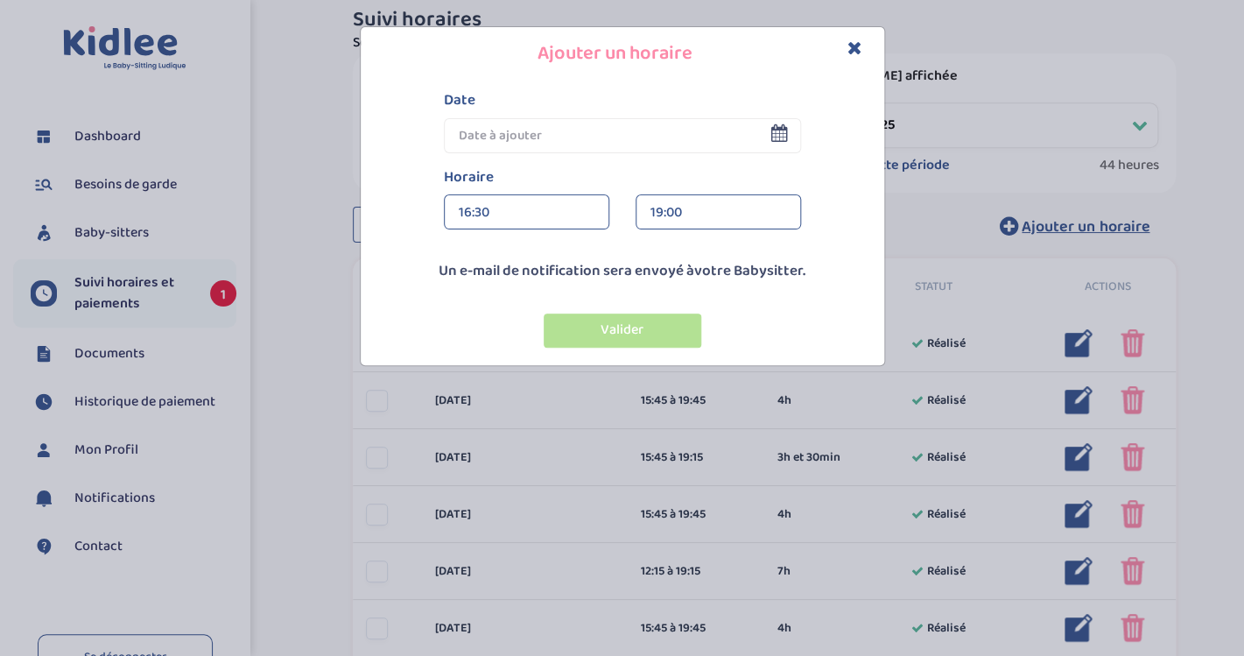
click at [776, 127] on icon at bounding box center [780, 133] width 17 height 18
click at [857, 45] on icon "Close" at bounding box center [855, 48] width 15 height 18
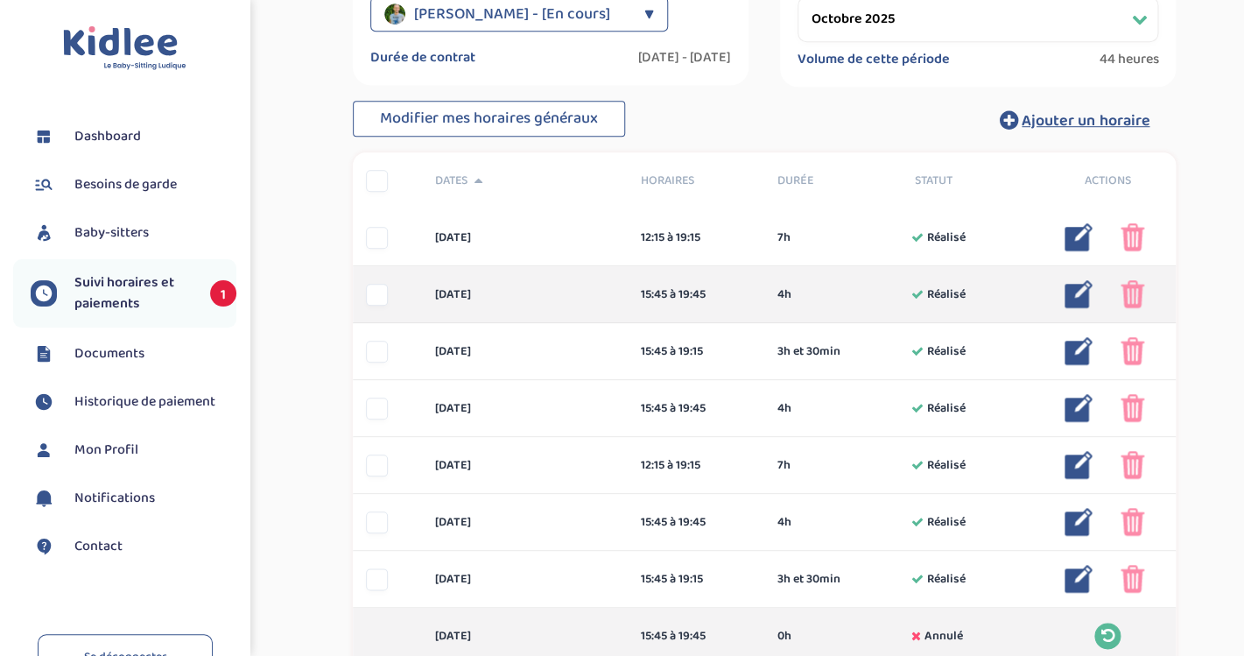
scroll to position [0, 0]
